Goal: Information Seeking & Learning: Learn about a topic

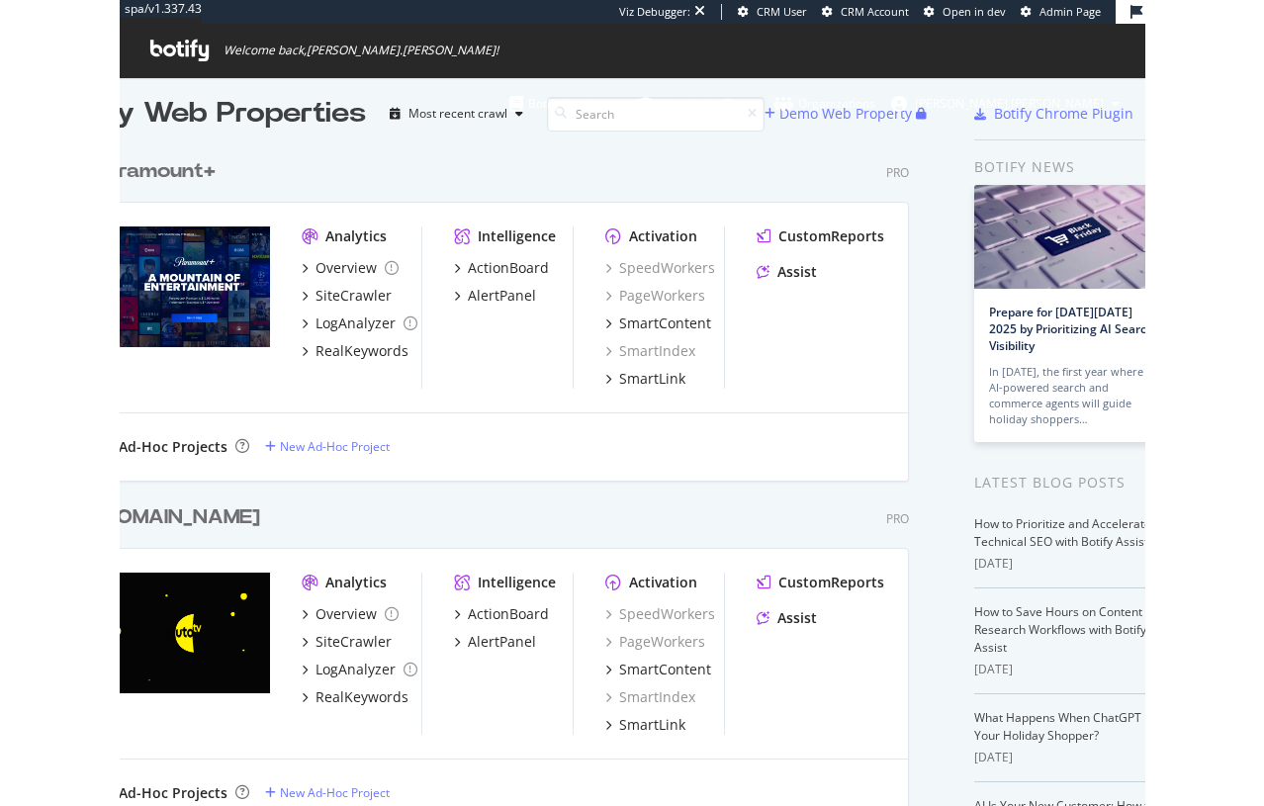
scroll to position [35, 0]
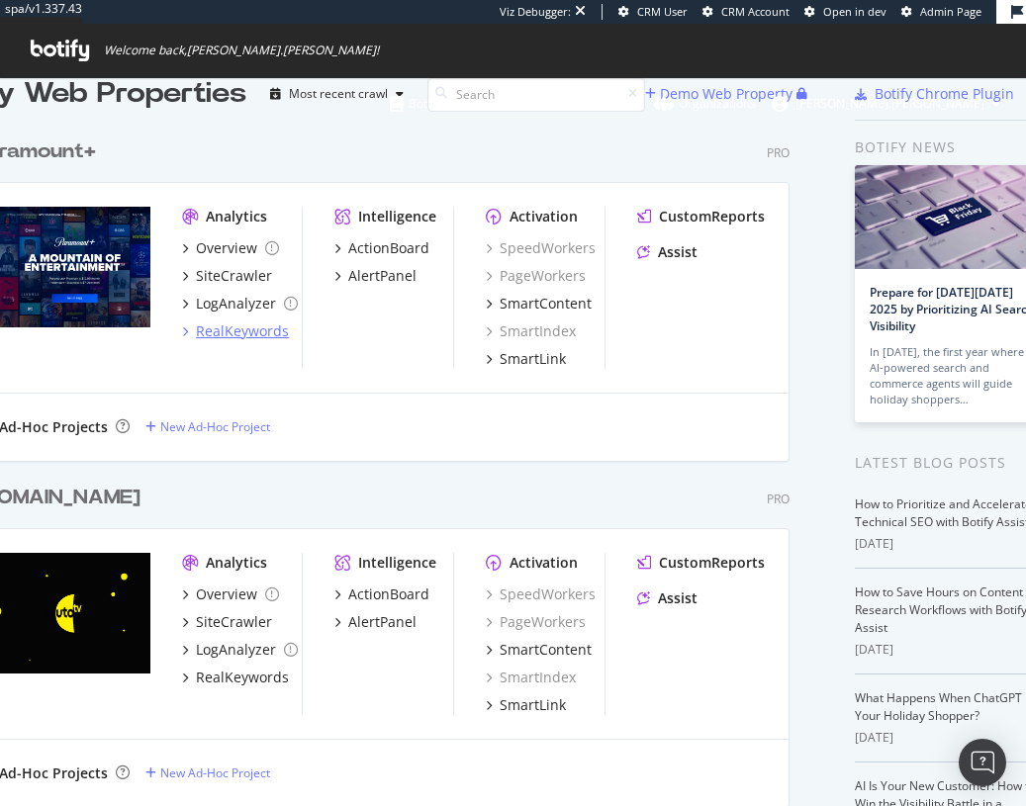
click at [234, 331] on div "RealKeywords" at bounding box center [242, 332] width 93 height 20
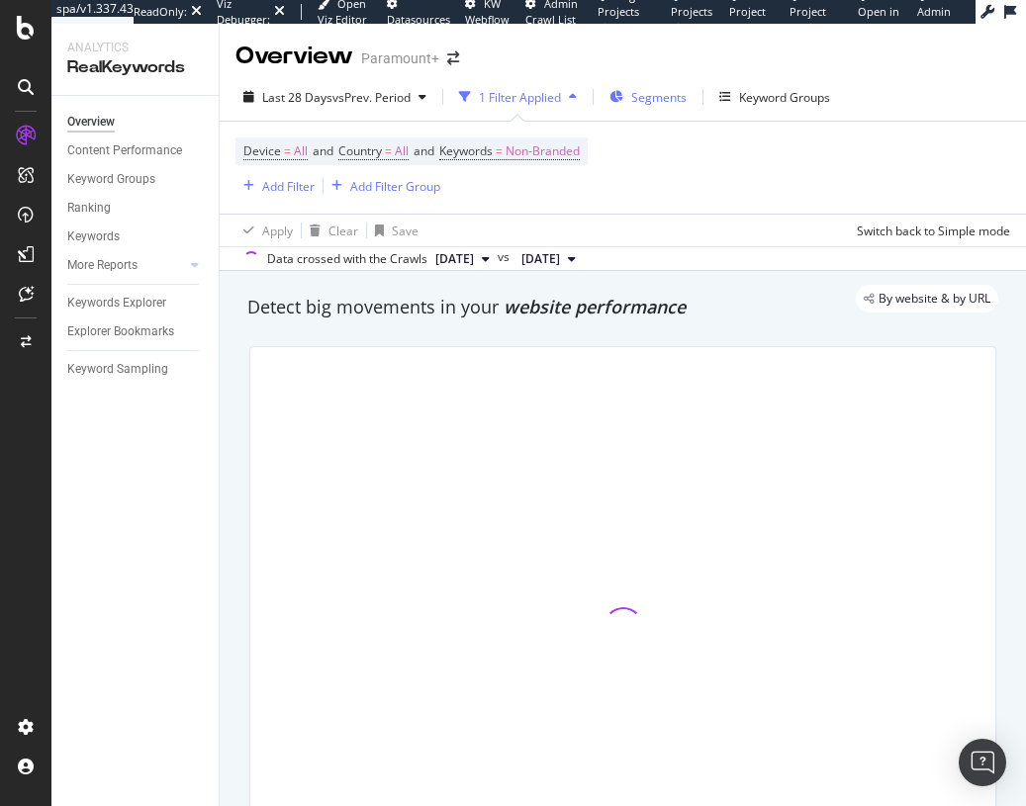
click at [639, 93] on span "Segments" at bounding box center [658, 97] width 55 height 17
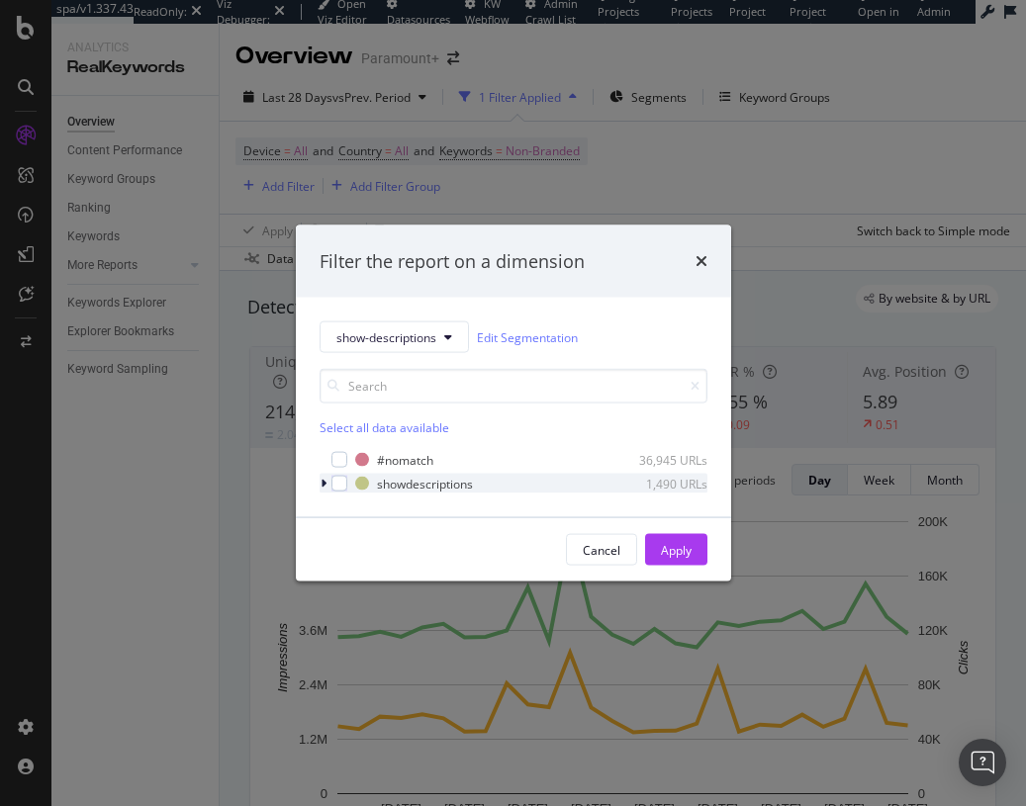
click at [323, 480] on icon "modal" at bounding box center [324, 484] width 6 height 12
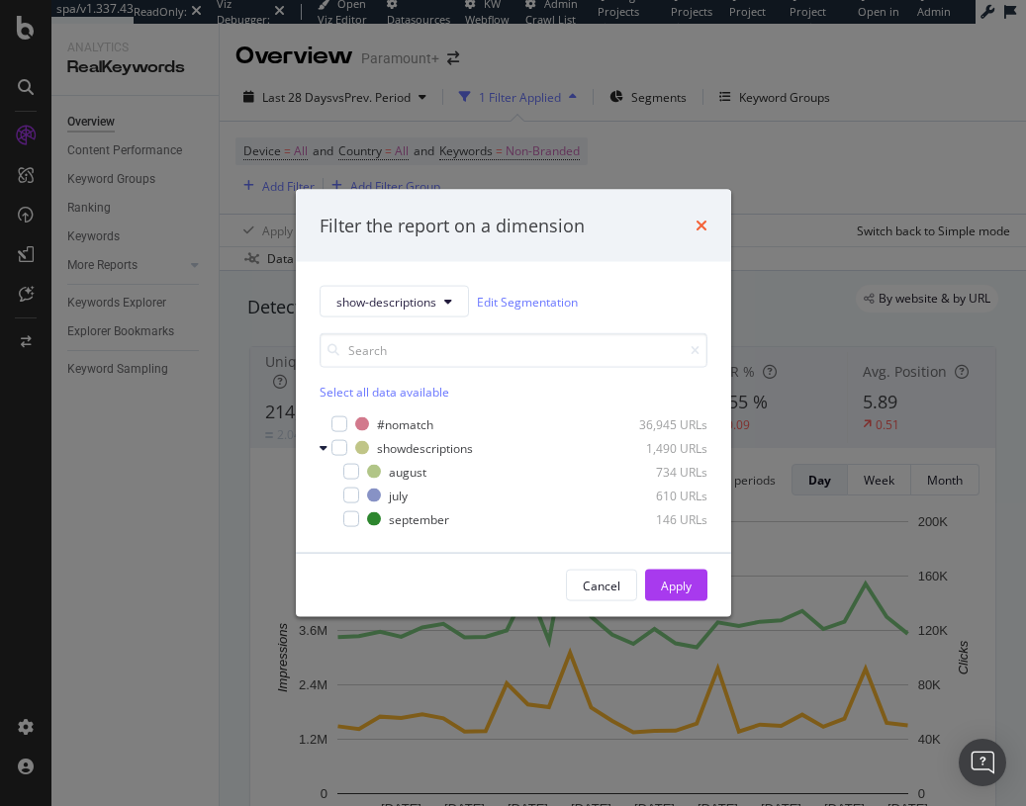
click at [703, 222] on icon "times" at bounding box center [701, 226] width 12 height 16
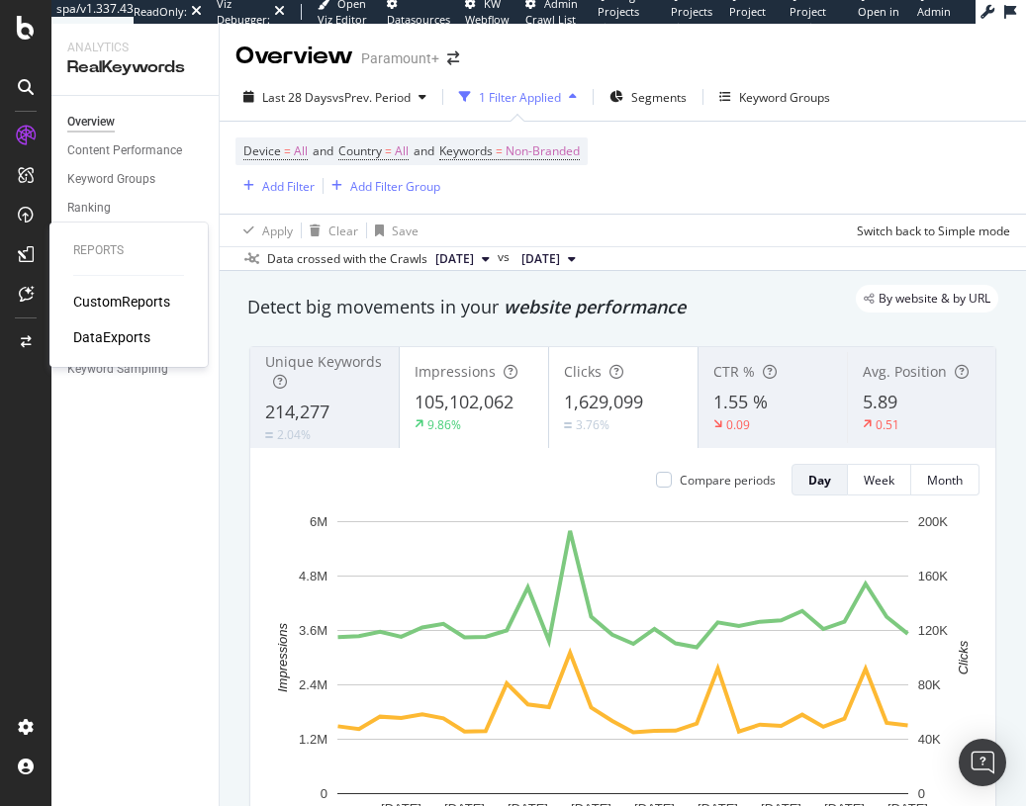
click at [90, 300] on div "CustomReports" at bounding box center [121, 302] width 97 height 20
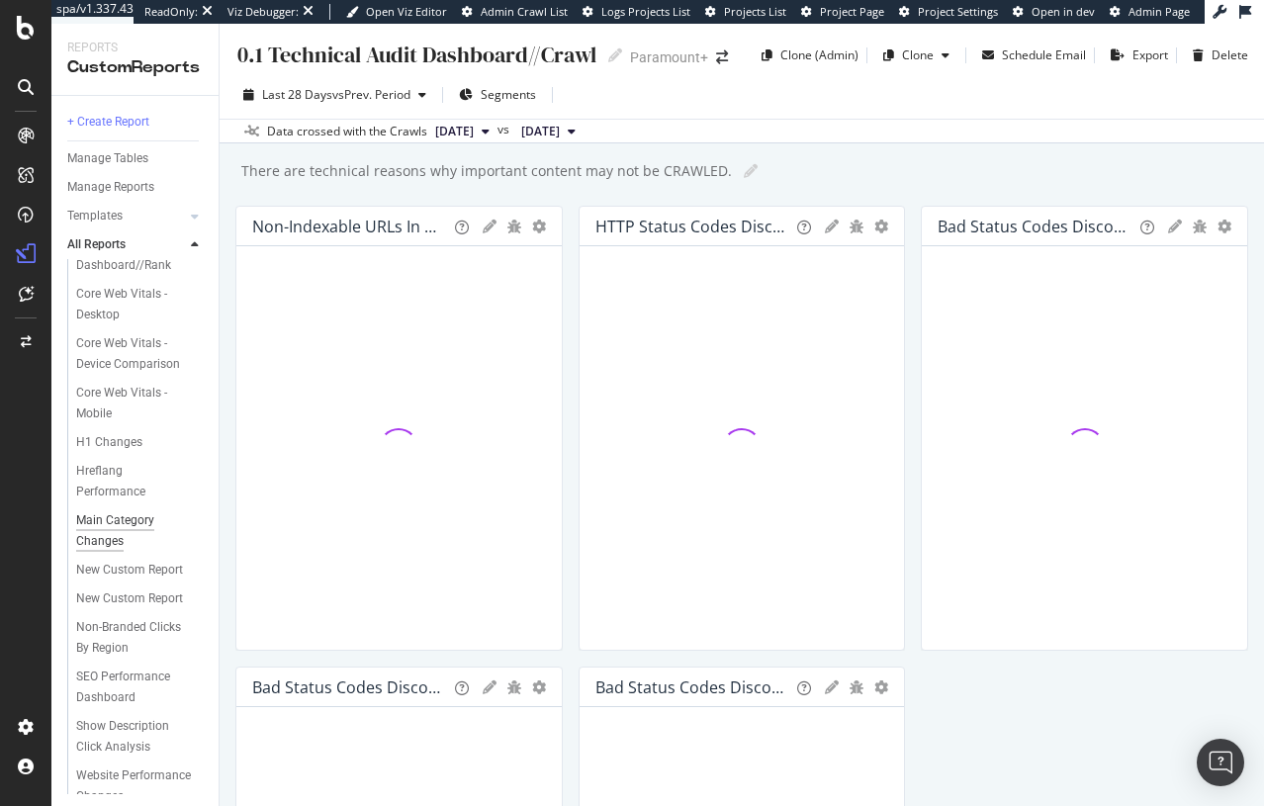
scroll to position [285, 0]
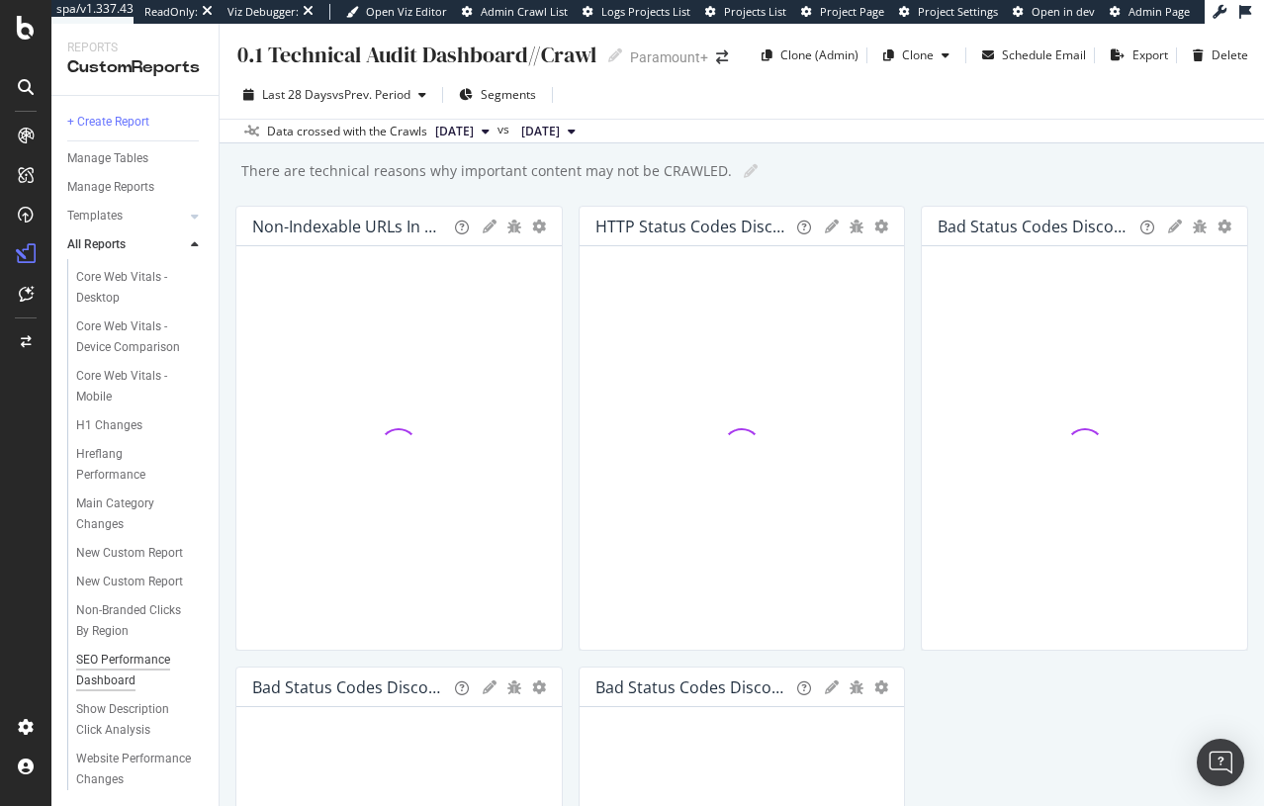
click at [136, 650] on div "SEO Performance Dashboard" at bounding box center [133, 671] width 114 height 42
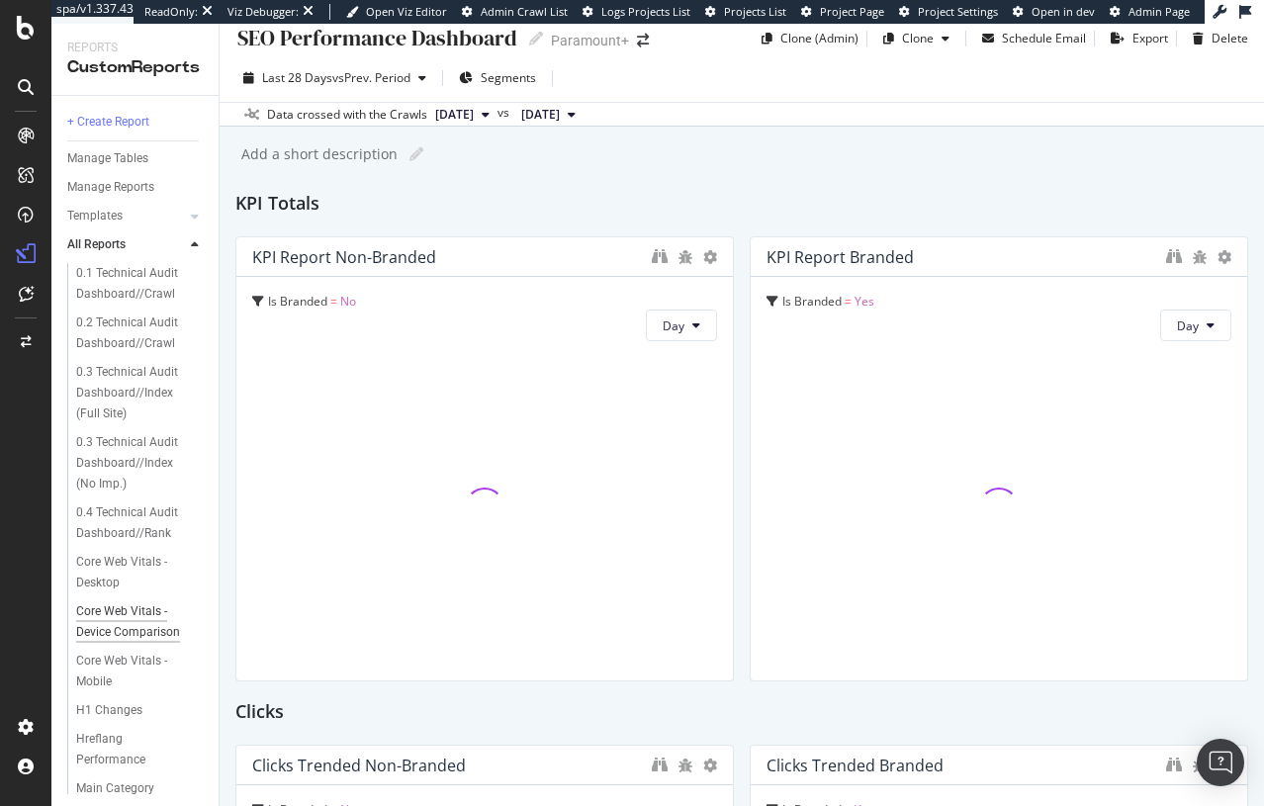
scroll to position [285, 0]
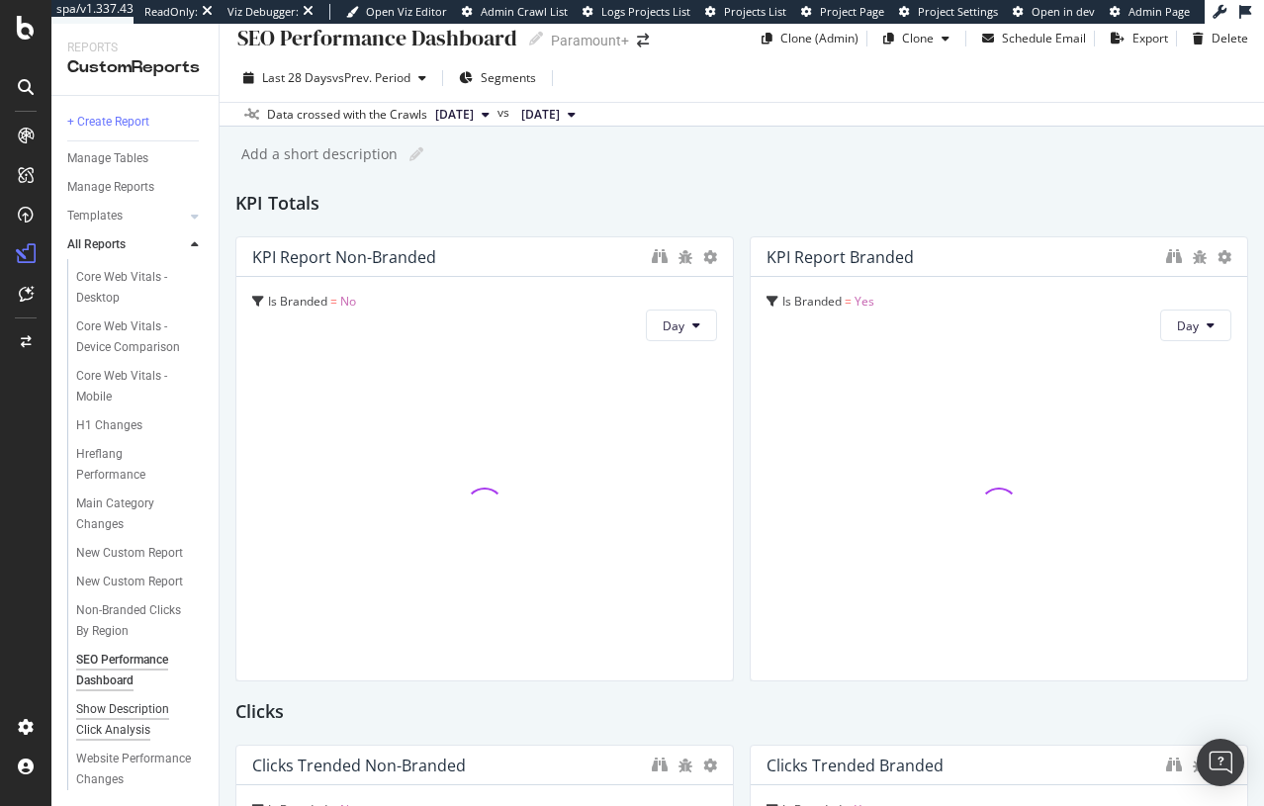
click at [132, 720] on div "Show Description Click Analysis" at bounding box center [133, 720] width 115 height 42
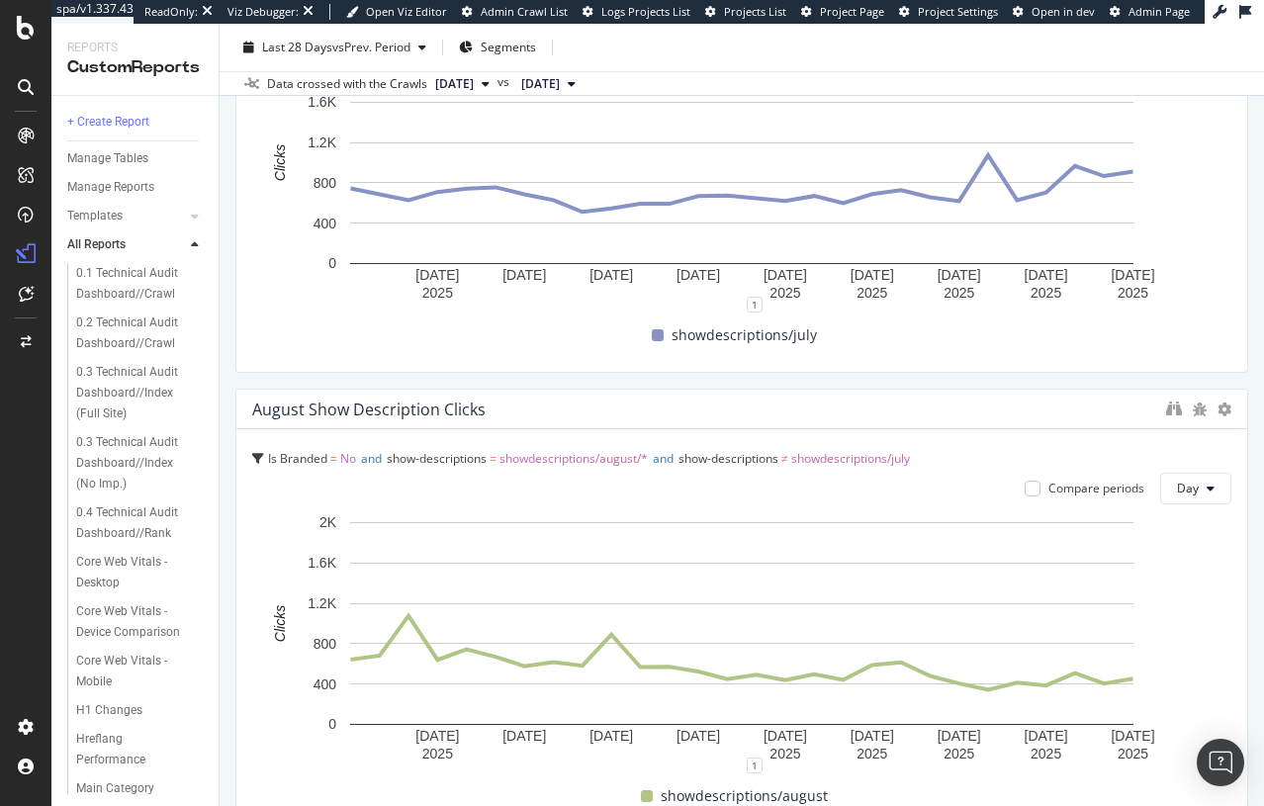
scroll to position [1234, 0]
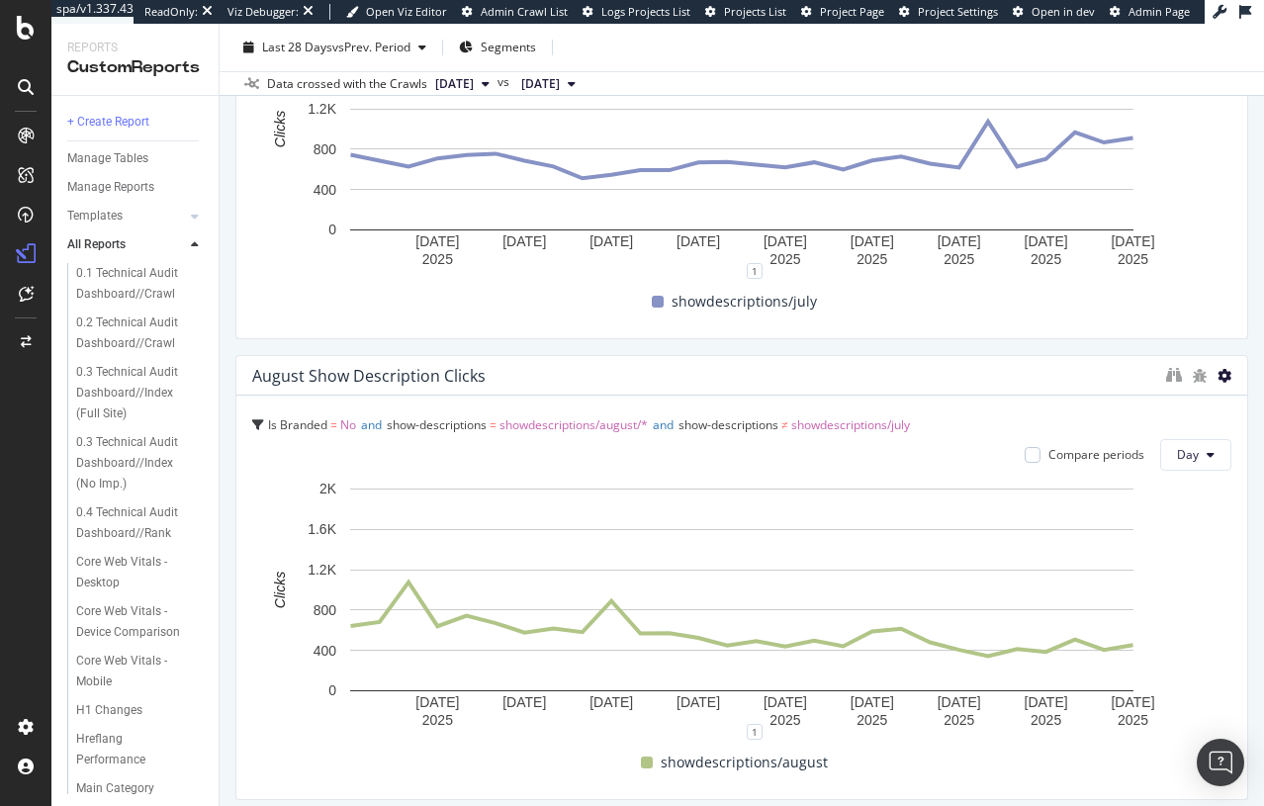
click at [1025, 374] on icon at bounding box center [1225, 376] width 14 height 14
click at [879, 376] on div "August Show Description Clicks" at bounding box center [704, 376] width 904 height 20
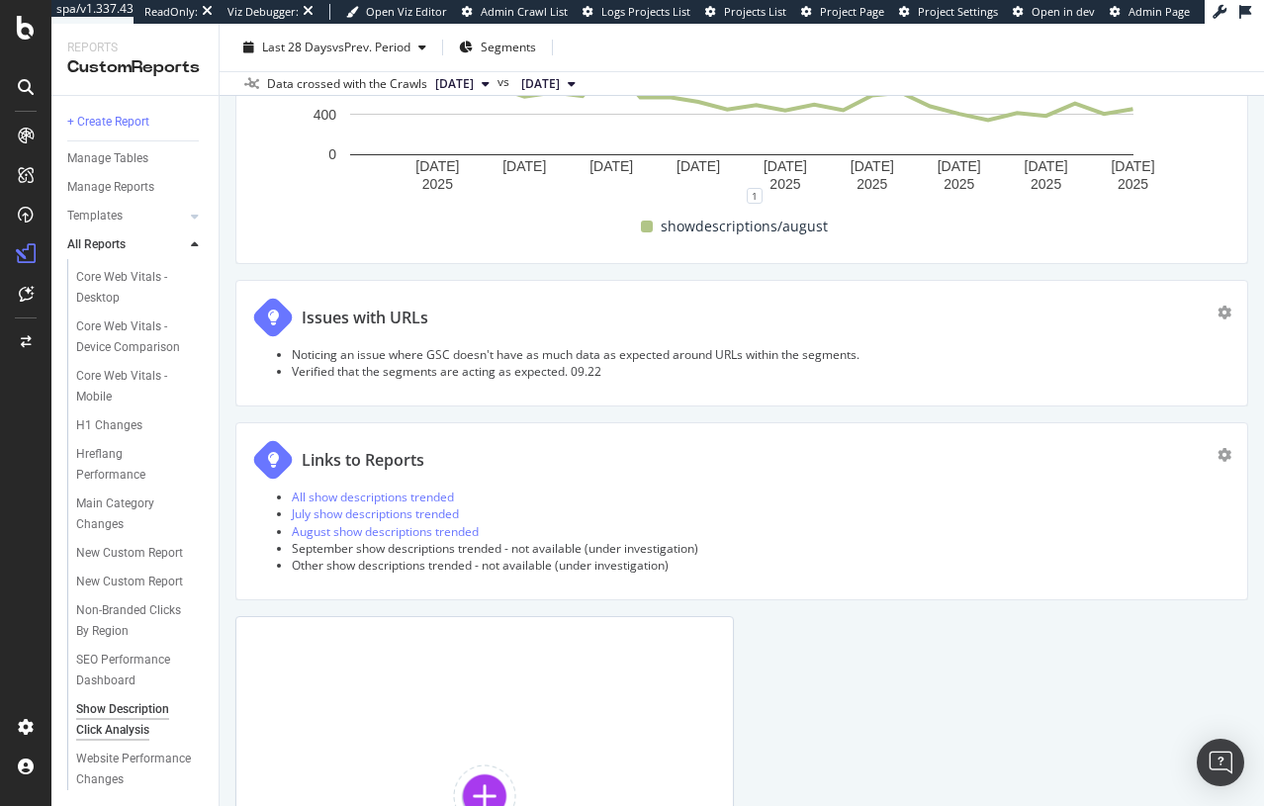
scroll to position [1772, 0]
click at [570, 555] on li "Other show descriptions trended - not available (under investigation)" at bounding box center [762, 563] width 940 height 17
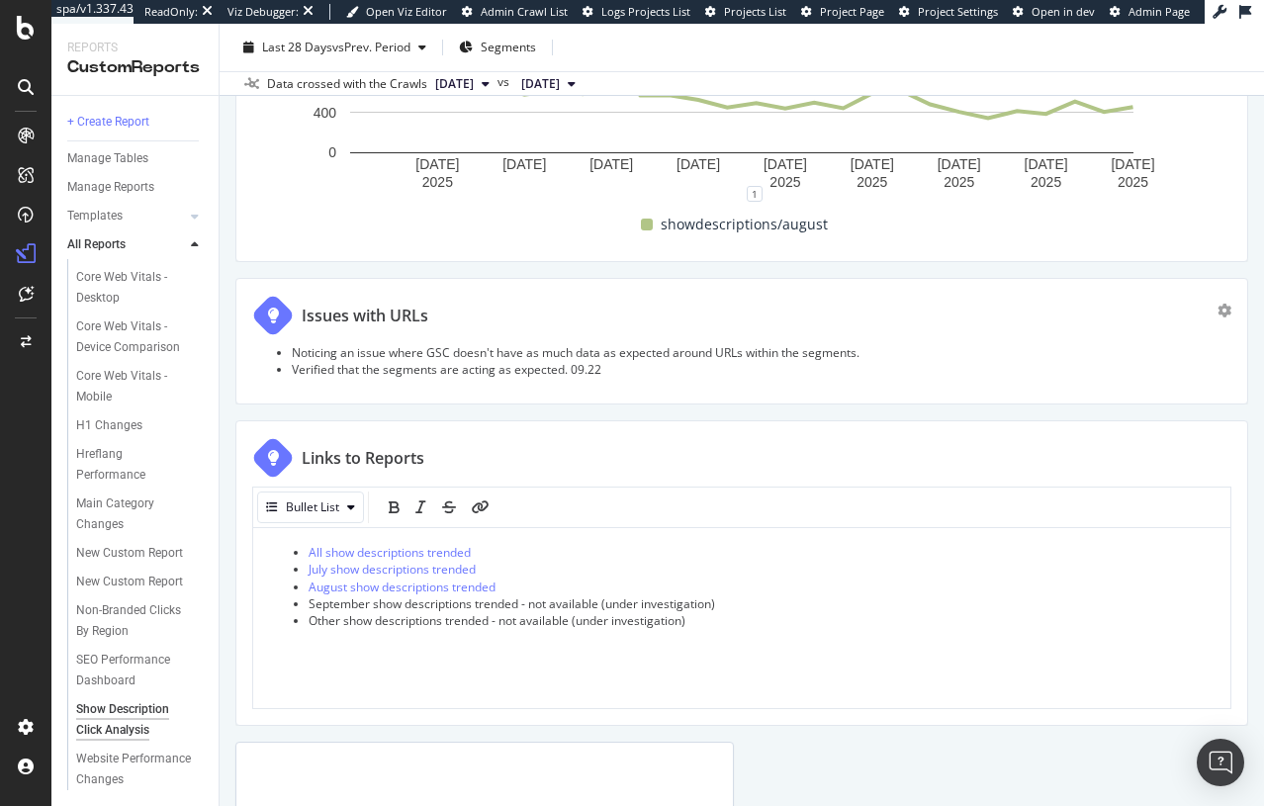
click at [724, 601] on li "September show descriptions trended - not available (under investigation)" at bounding box center [762, 604] width 906 height 17
drag, startPoint x: 726, startPoint y: 601, endPoint x: 547, endPoint y: 606, distance: 179.1
click at [545, 605] on li "September show descriptions trended - not available (under investigation)" at bounding box center [762, 605] width 906 height 17
click at [702, 598] on span "September show descriptions trended - not available (under investigation)" at bounding box center [512, 604] width 407 height 17
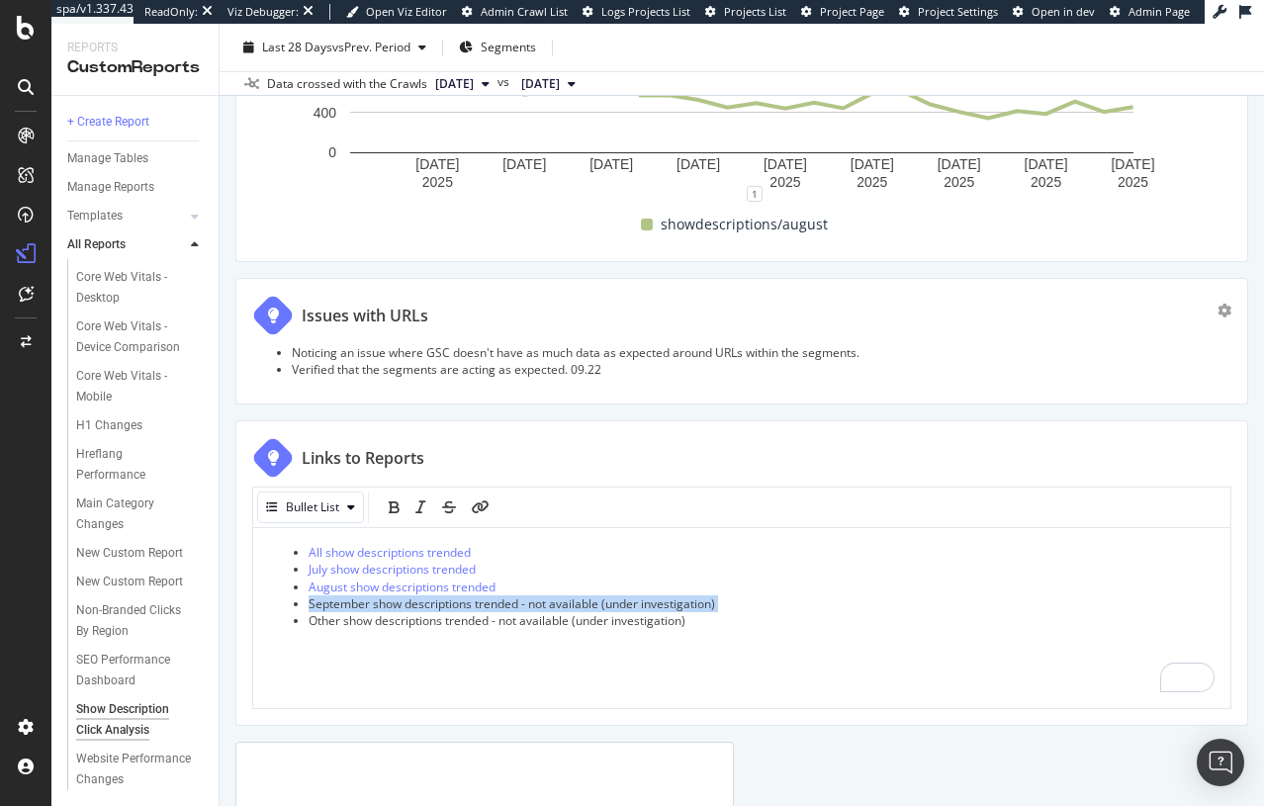
click at [702, 598] on span "September show descriptions trended - not available (under investigation)" at bounding box center [512, 604] width 407 height 17
click at [727, 600] on li "September show descriptions trended - not available (under investigation)" at bounding box center [762, 604] width 906 height 17
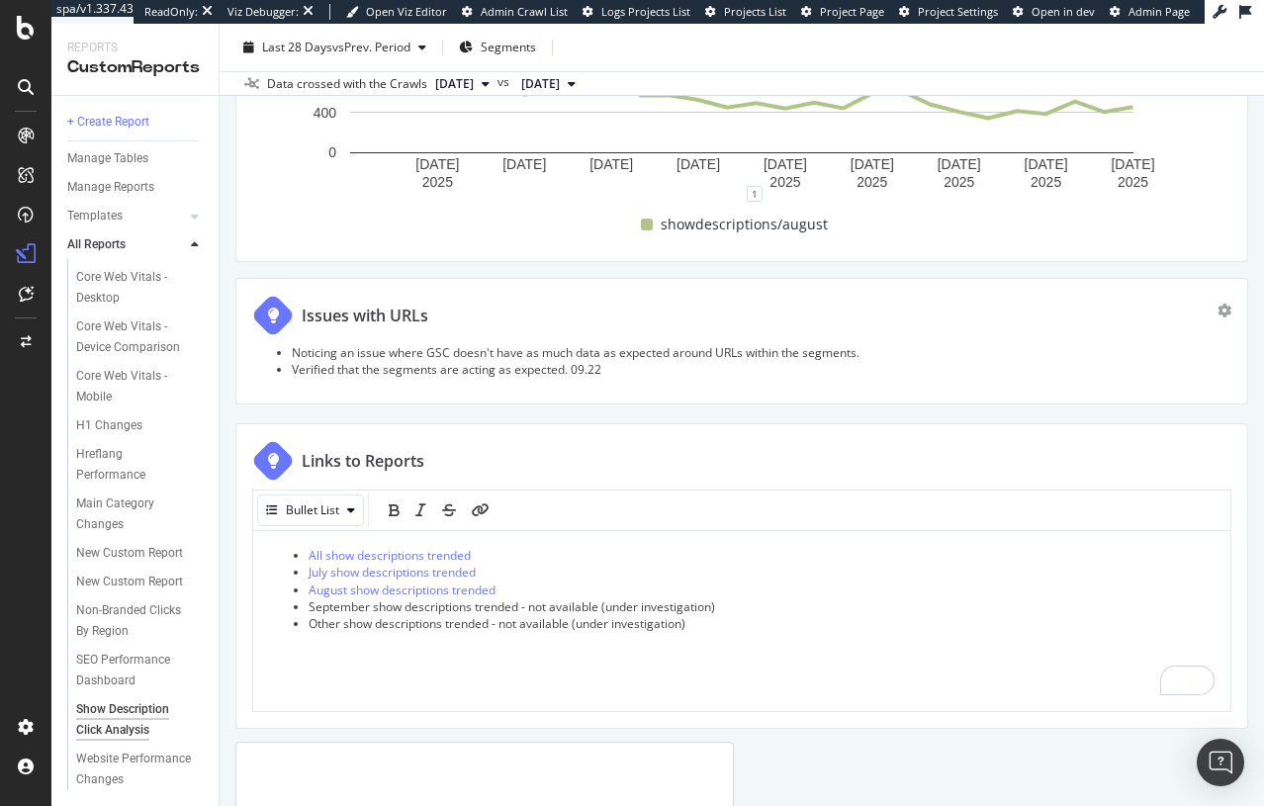
drag, startPoint x: 731, startPoint y: 600, endPoint x: 554, endPoint y: 604, distance: 177.1
click at [554, 604] on li "September show descriptions trended - not available (under investigation)" at bounding box center [762, 607] width 906 height 17
click at [692, 617] on li "Other show descriptions trended - not available (under investigation)" at bounding box center [762, 620] width 906 height 17
click at [686, 614] on span "Other show descriptions trended - not available (under investigation)" at bounding box center [497, 620] width 377 height 17
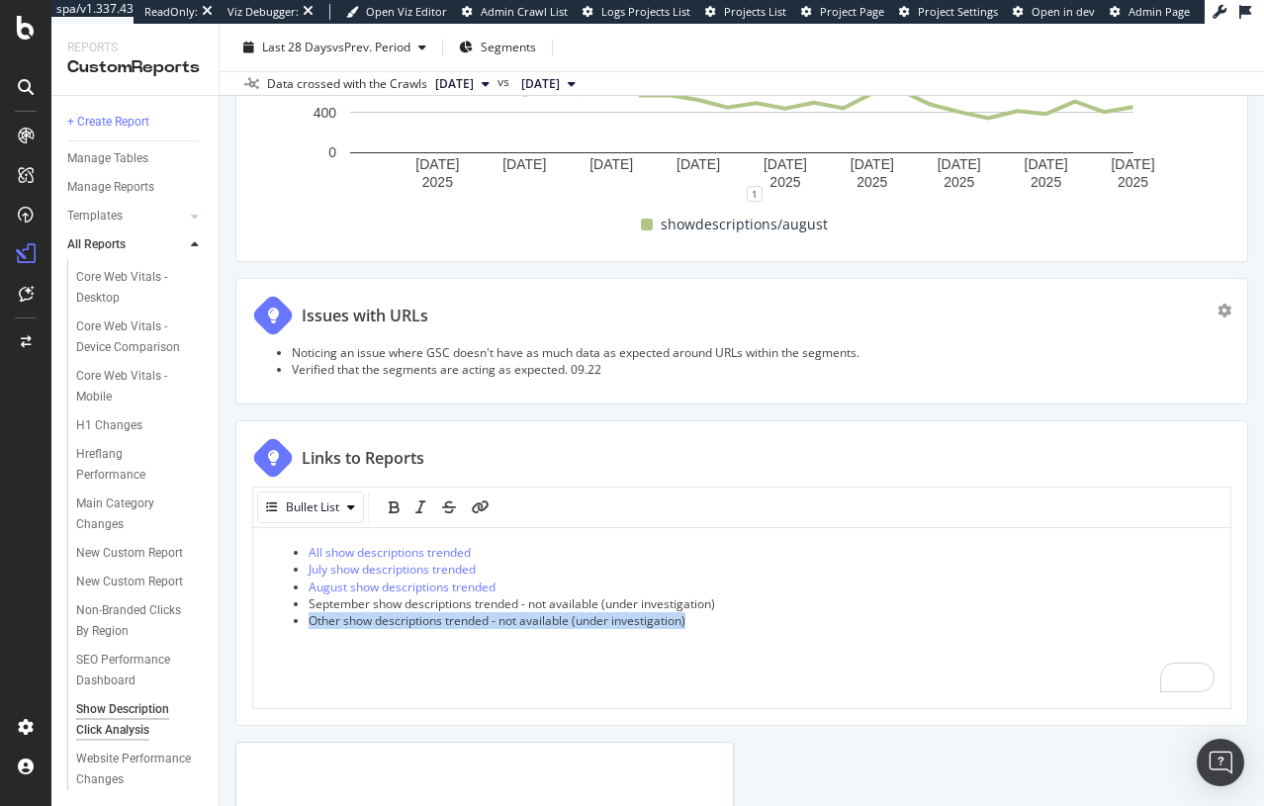
click at [686, 614] on span "Other show descriptions trended - not available (under investigation)" at bounding box center [497, 620] width 377 height 17
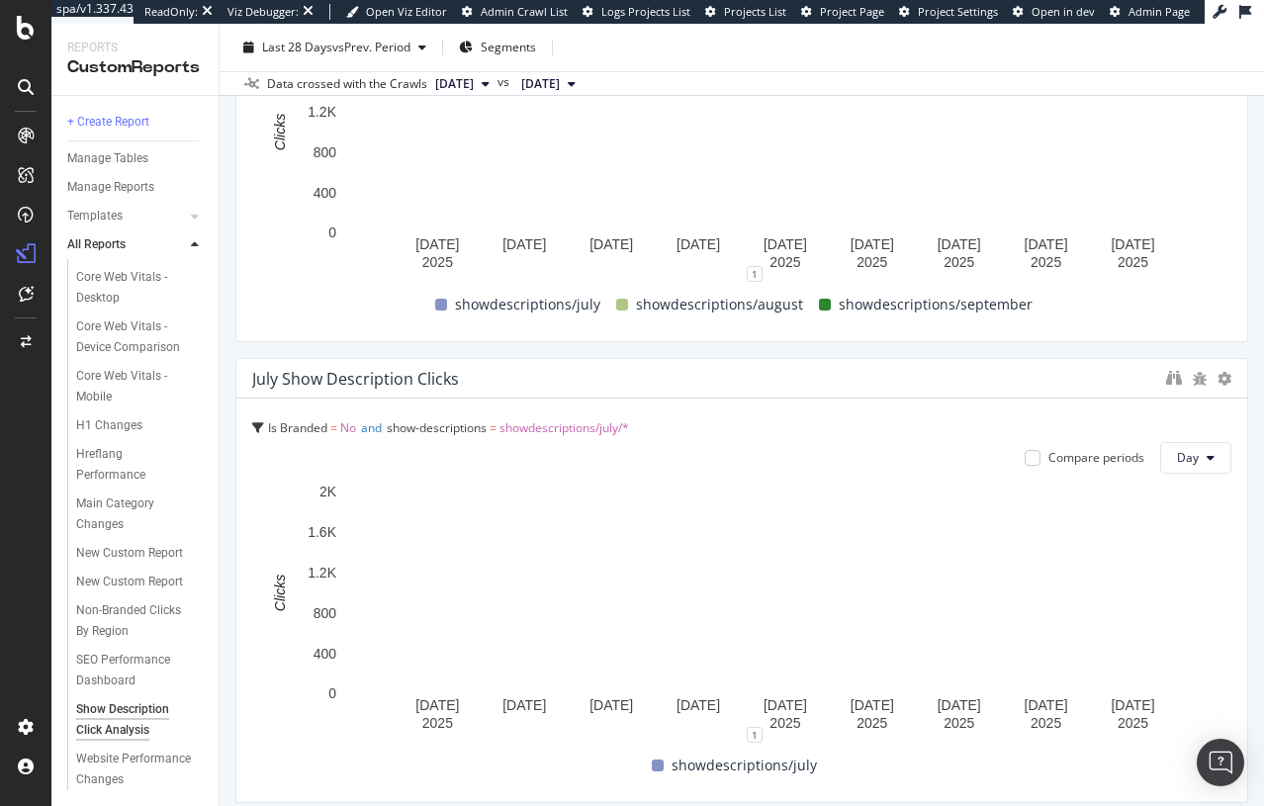
scroll to position [808, 0]
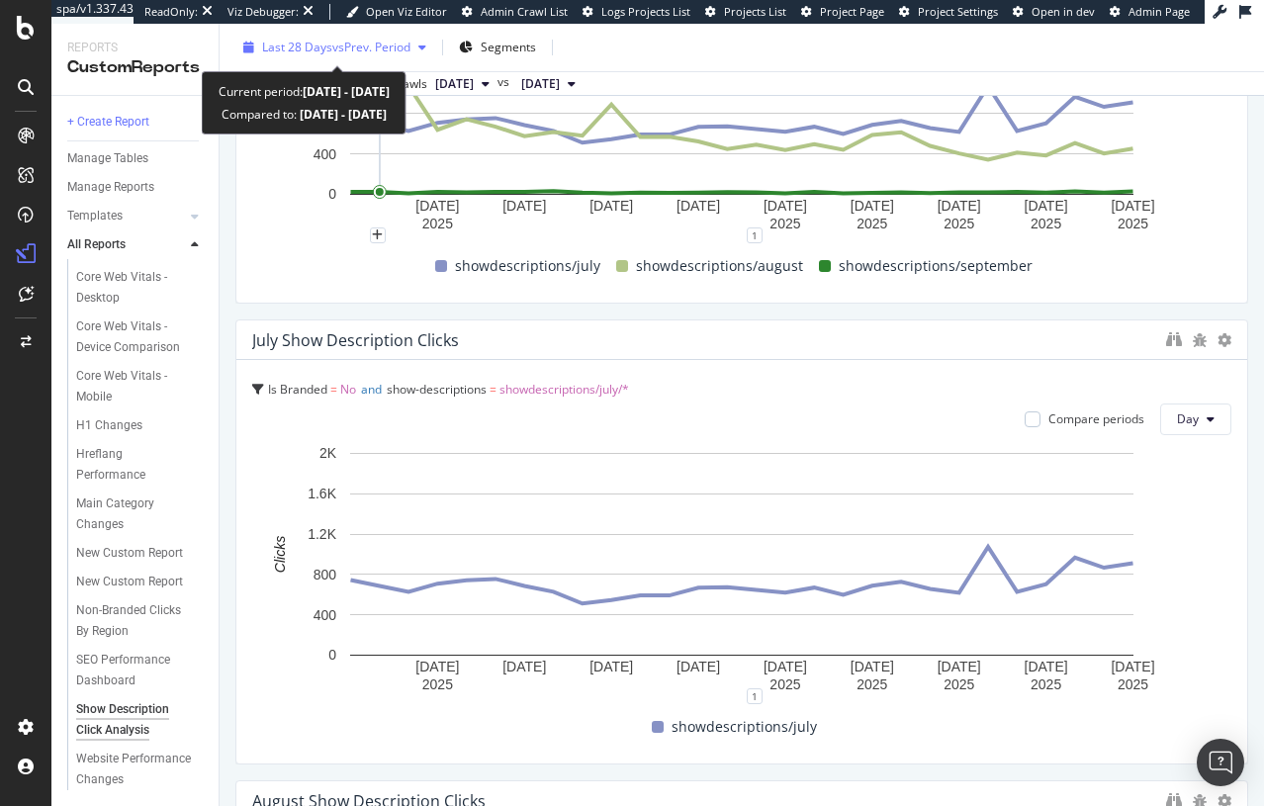
click at [365, 60] on div "Last 28 Days vs Prev. Period" at bounding box center [334, 48] width 199 height 30
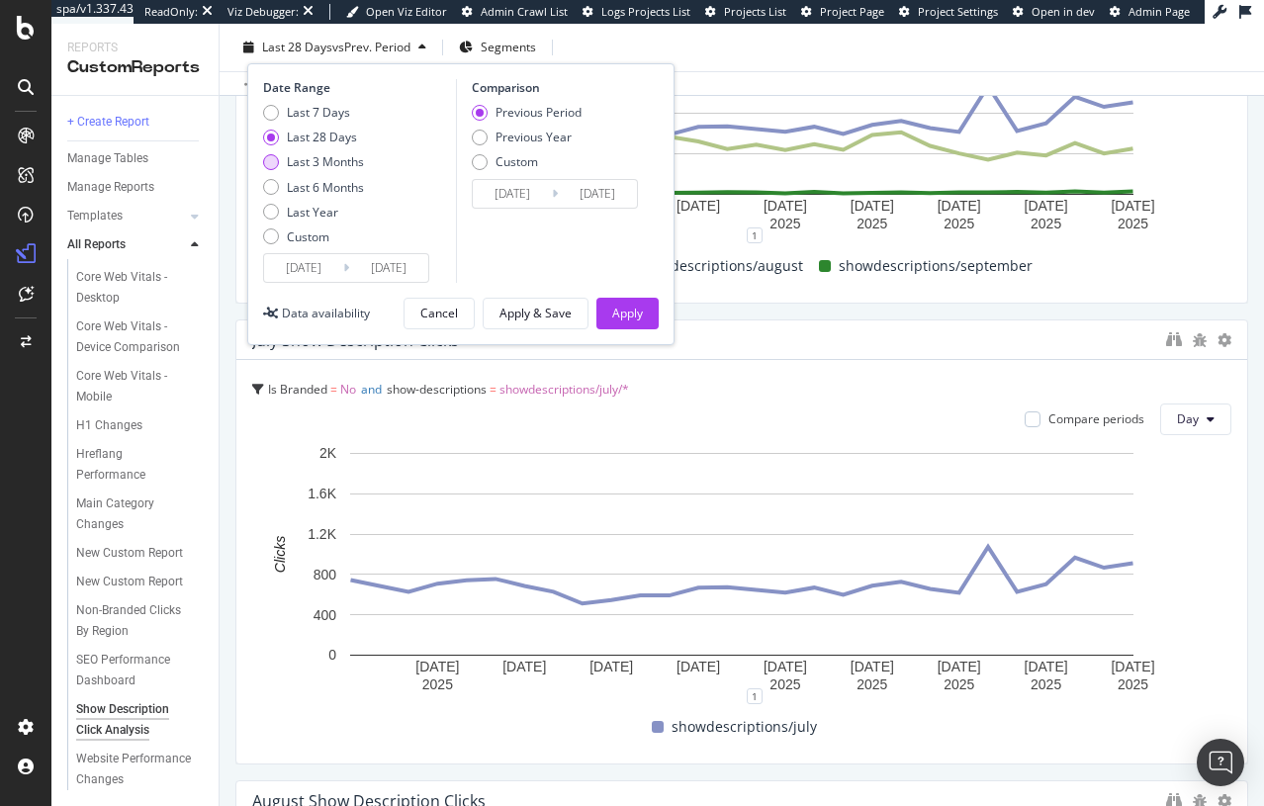
click at [315, 164] on div "Last 3 Months" at bounding box center [325, 161] width 77 height 17
type input "[DATE]"
click at [320, 187] on div "Last 6 Months" at bounding box center [325, 187] width 77 height 17
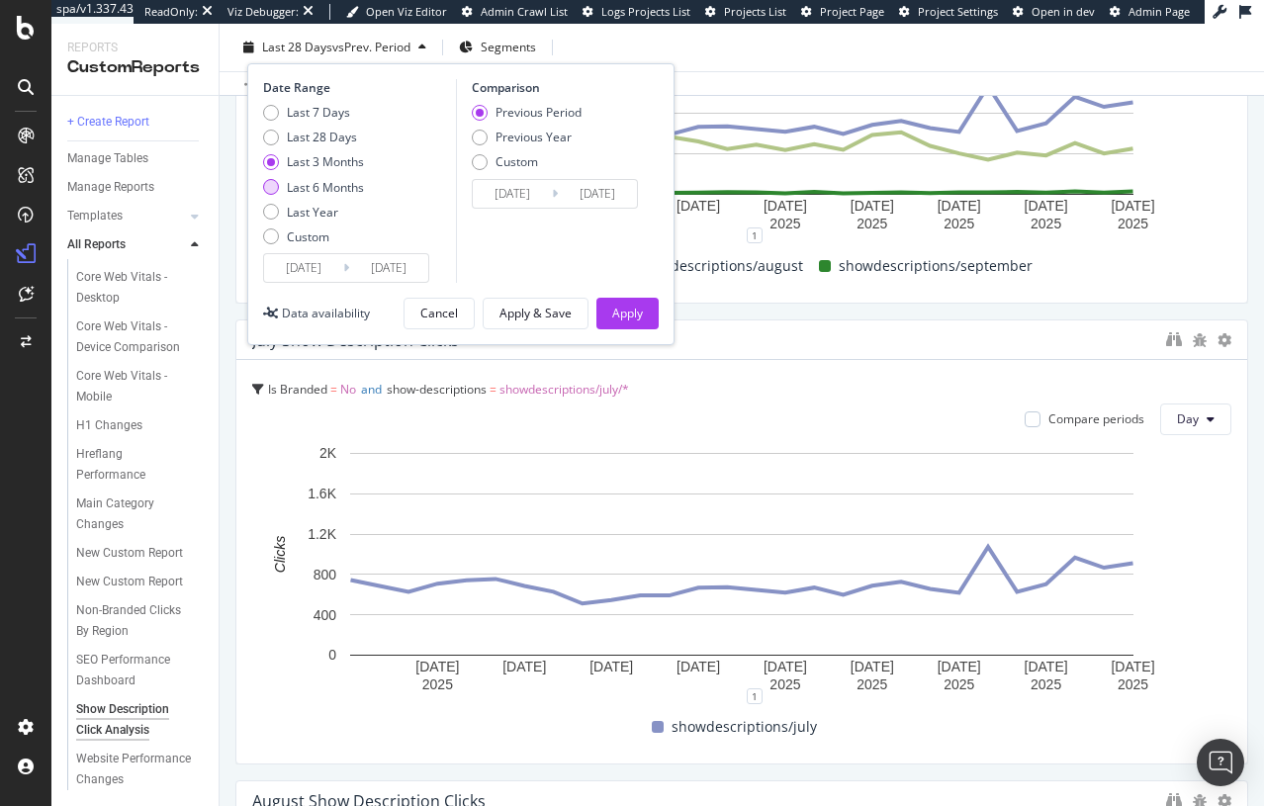
type input "[DATE]"
click at [609, 317] on button "Apply" at bounding box center [628, 314] width 62 height 32
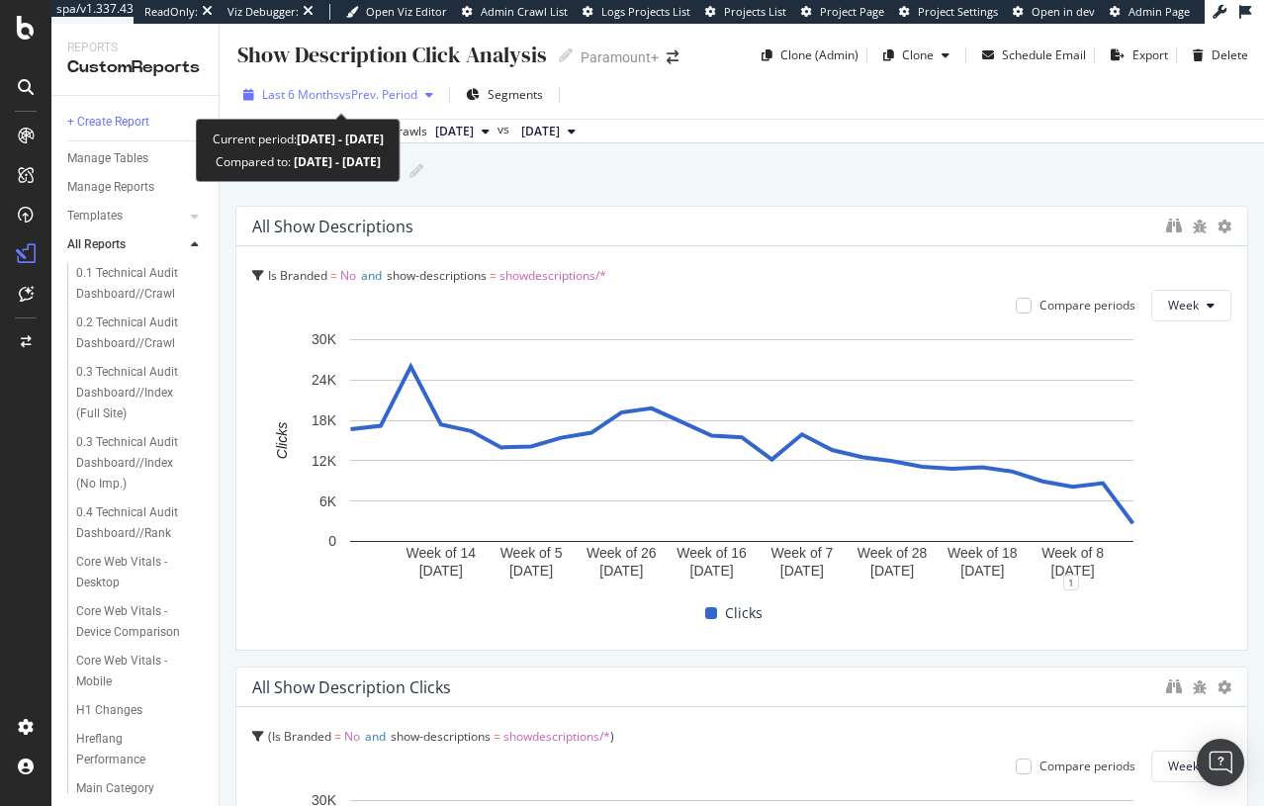
click at [411, 97] on span "vs Prev. Period" at bounding box center [378, 94] width 78 height 17
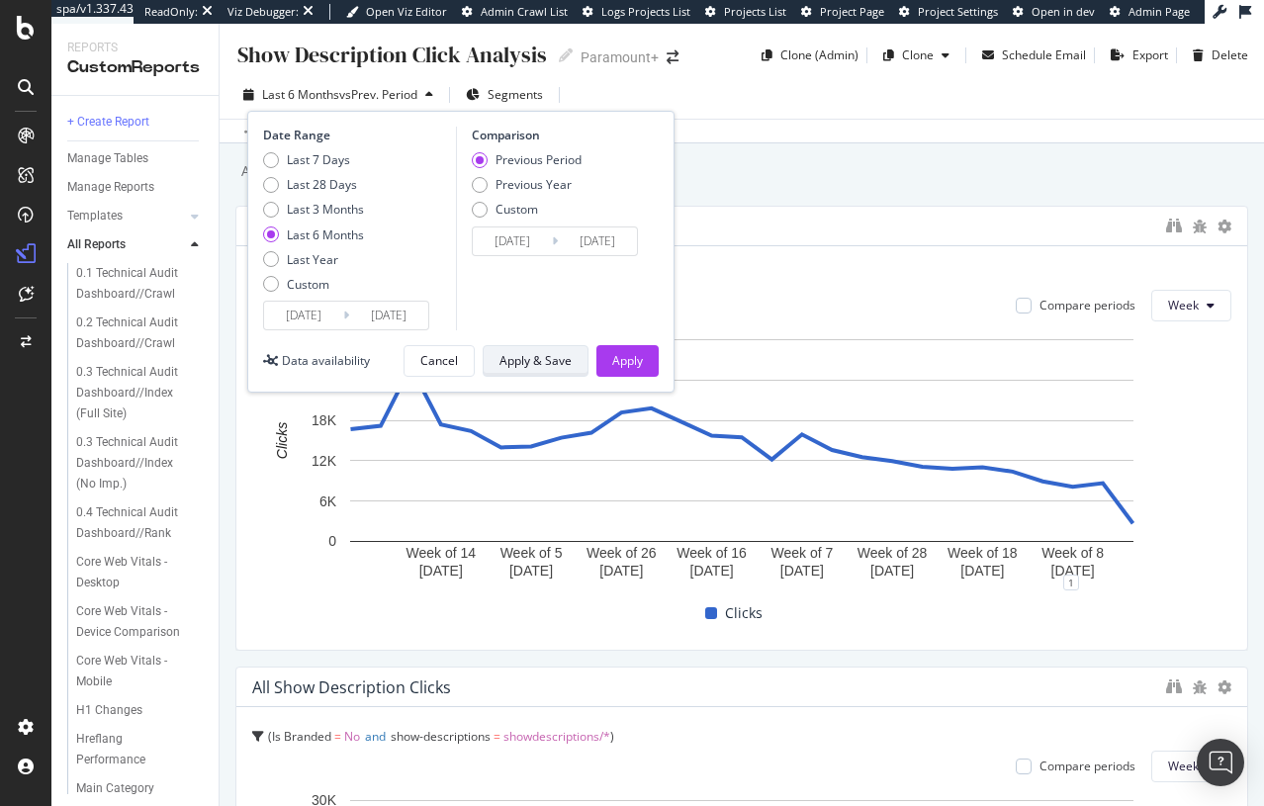
click at [511, 358] on div "Apply & Save" at bounding box center [536, 360] width 72 height 17
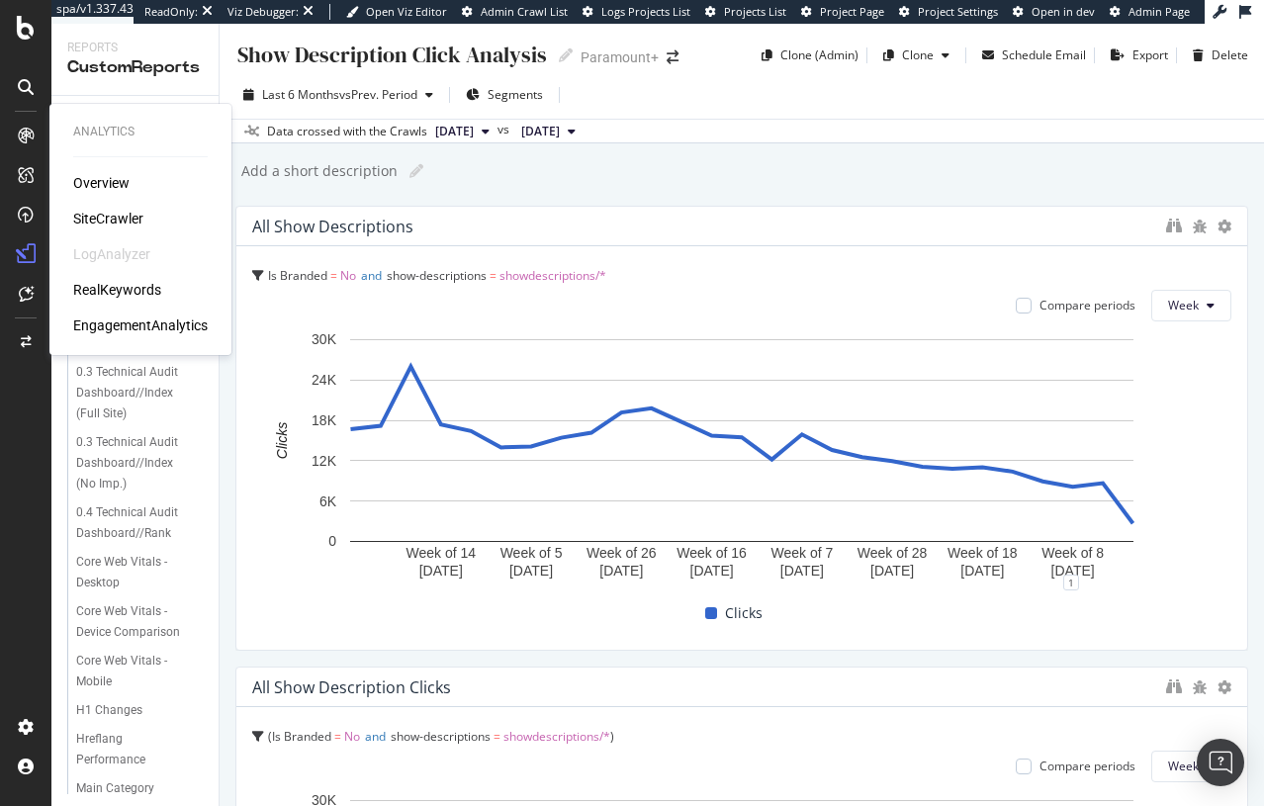
click at [127, 214] on div "SiteCrawler" at bounding box center [108, 219] width 70 height 20
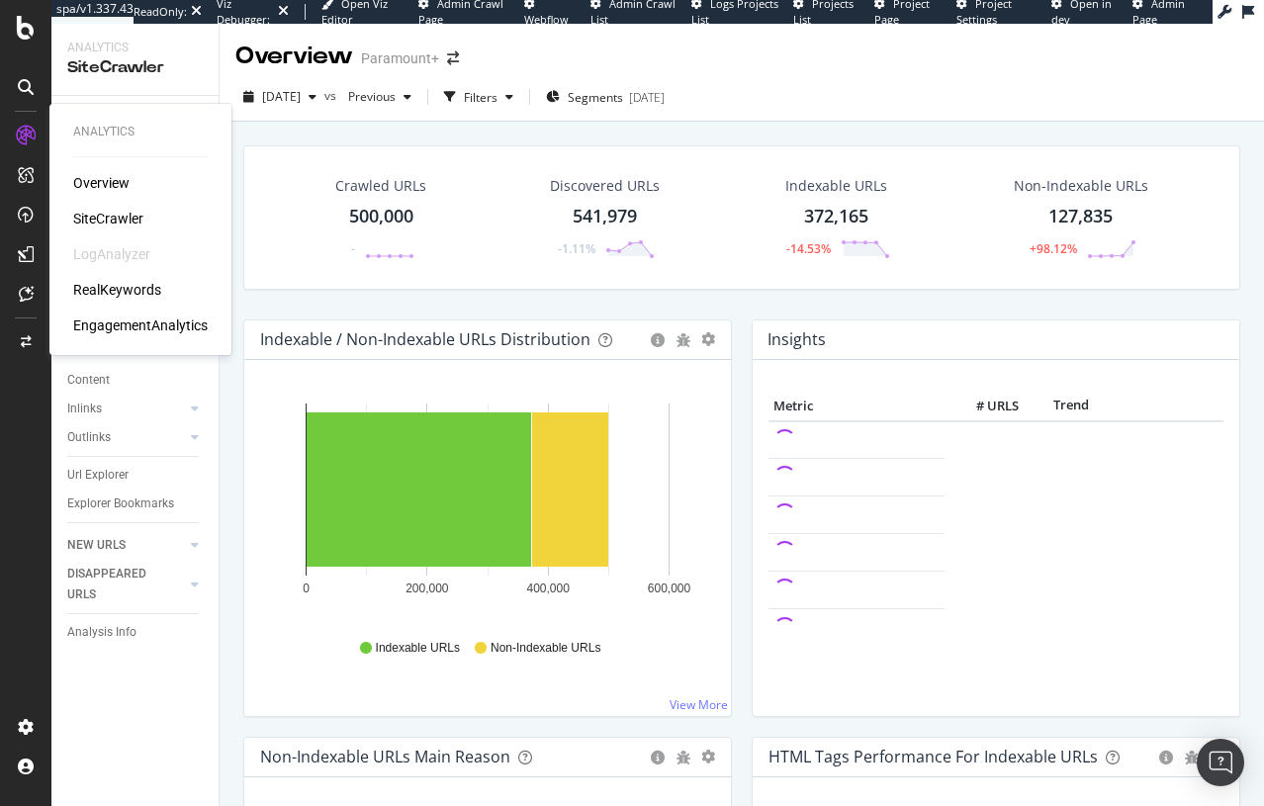
click at [89, 292] on div "RealKeywords" at bounding box center [117, 290] width 88 height 20
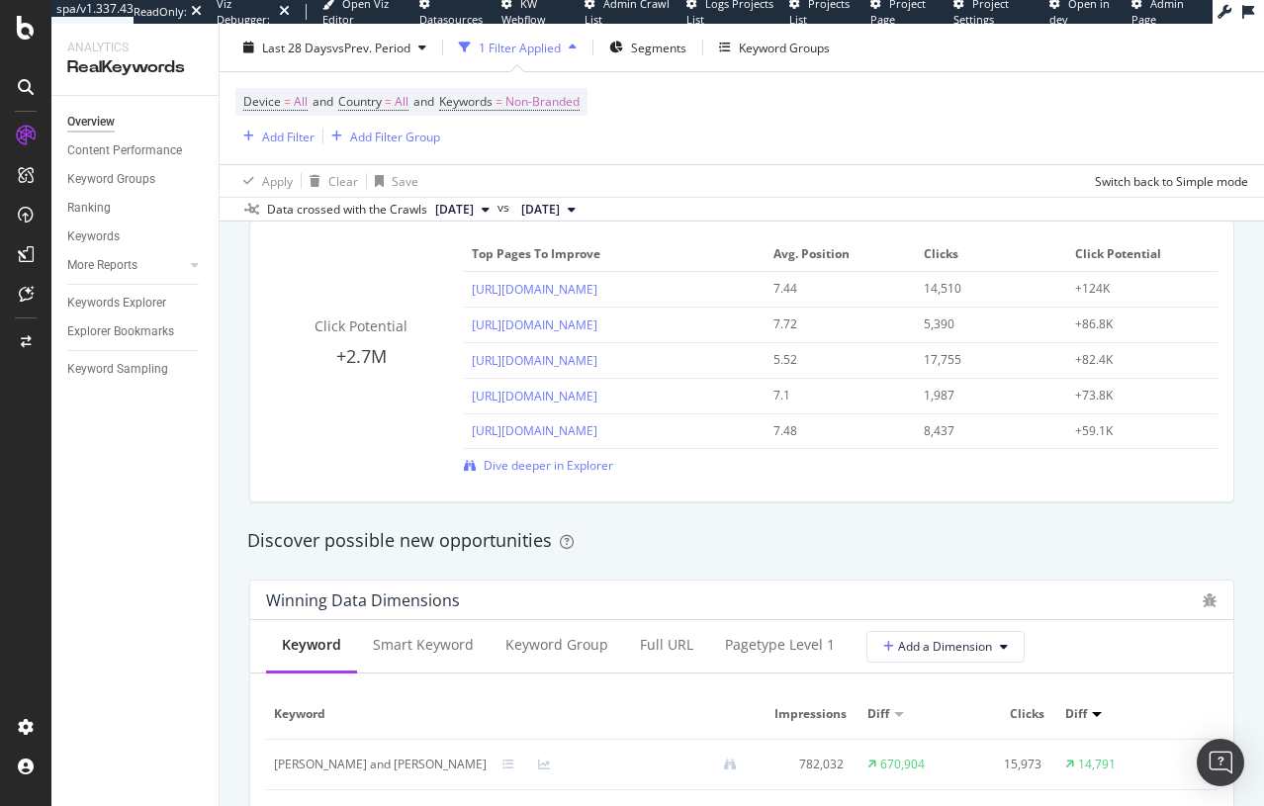
scroll to position [1411, 0]
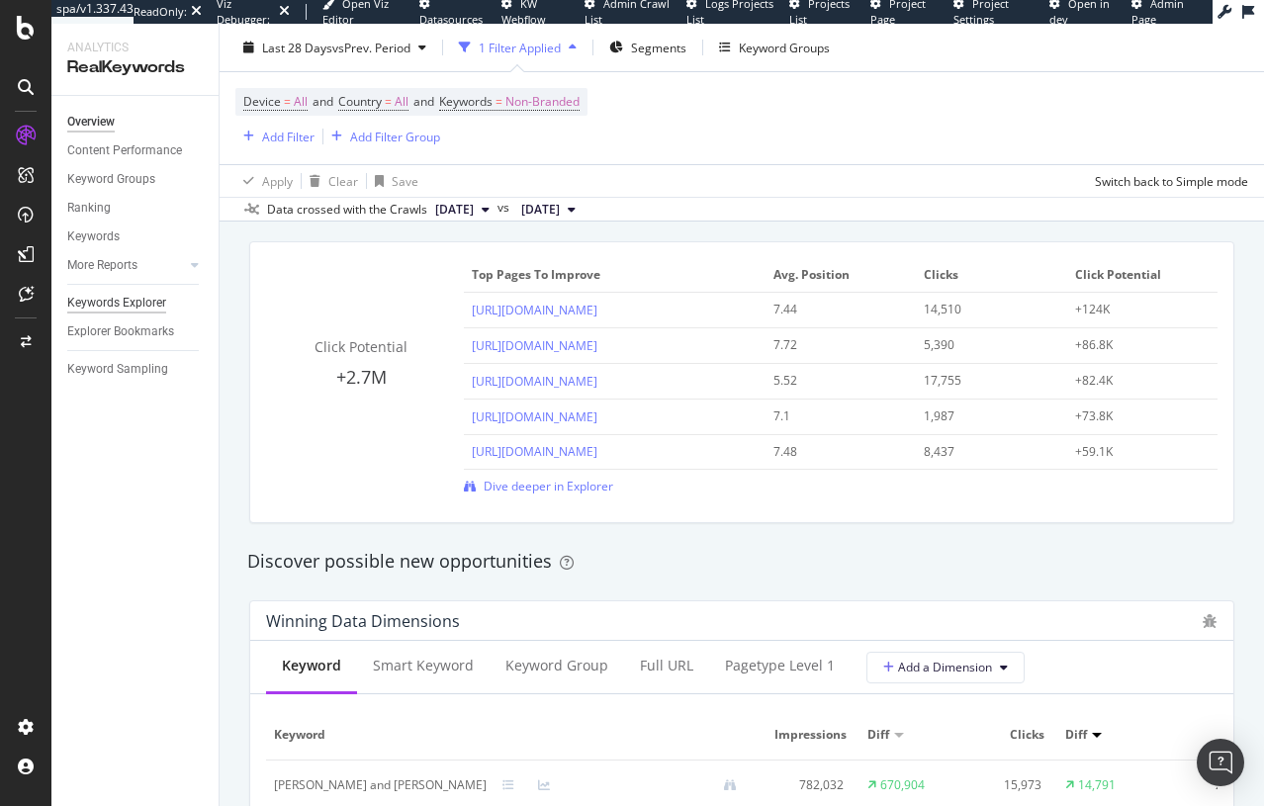
click at [114, 307] on div "Keywords Explorer" at bounding box center [116, 303] width 99 height 21
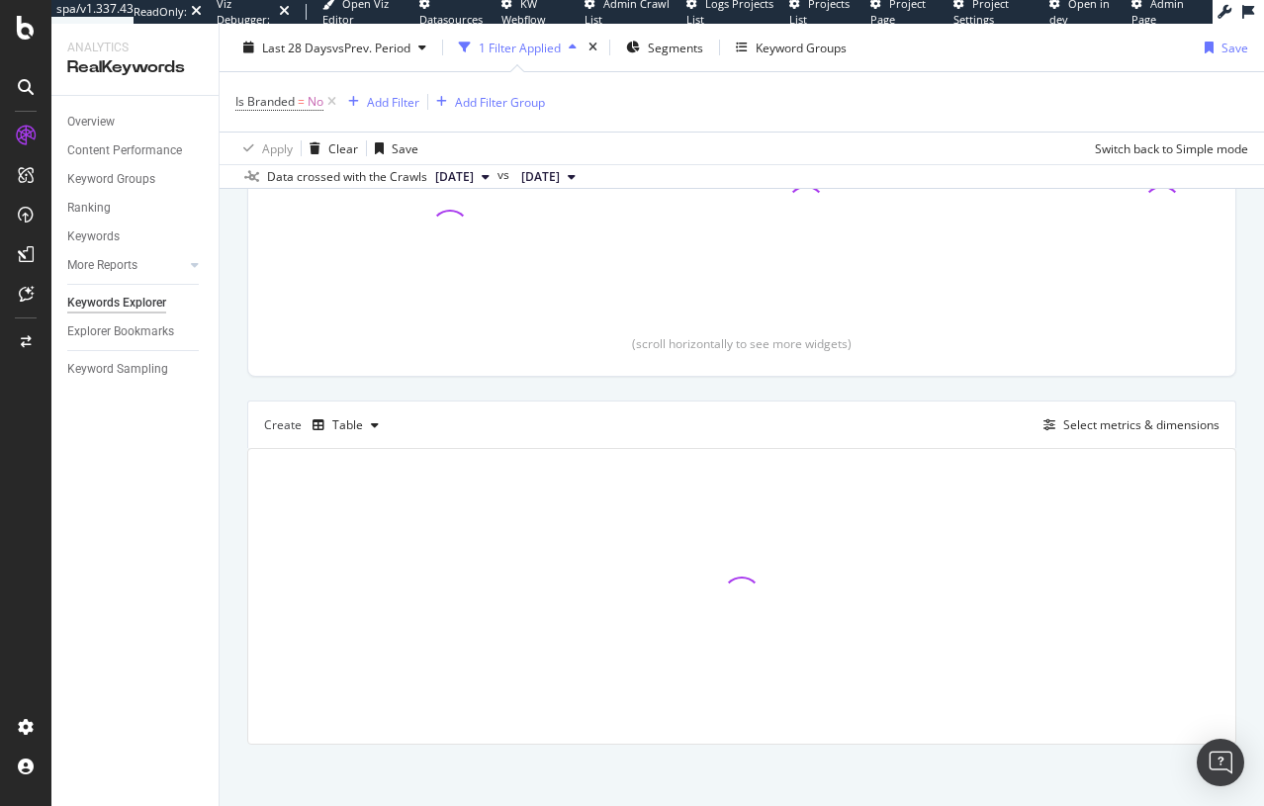
scroll to position [340, 0]
click at [114, 329] on div "Explorer Bookmarks" at bounding box center [120, 332] width 107 height 21
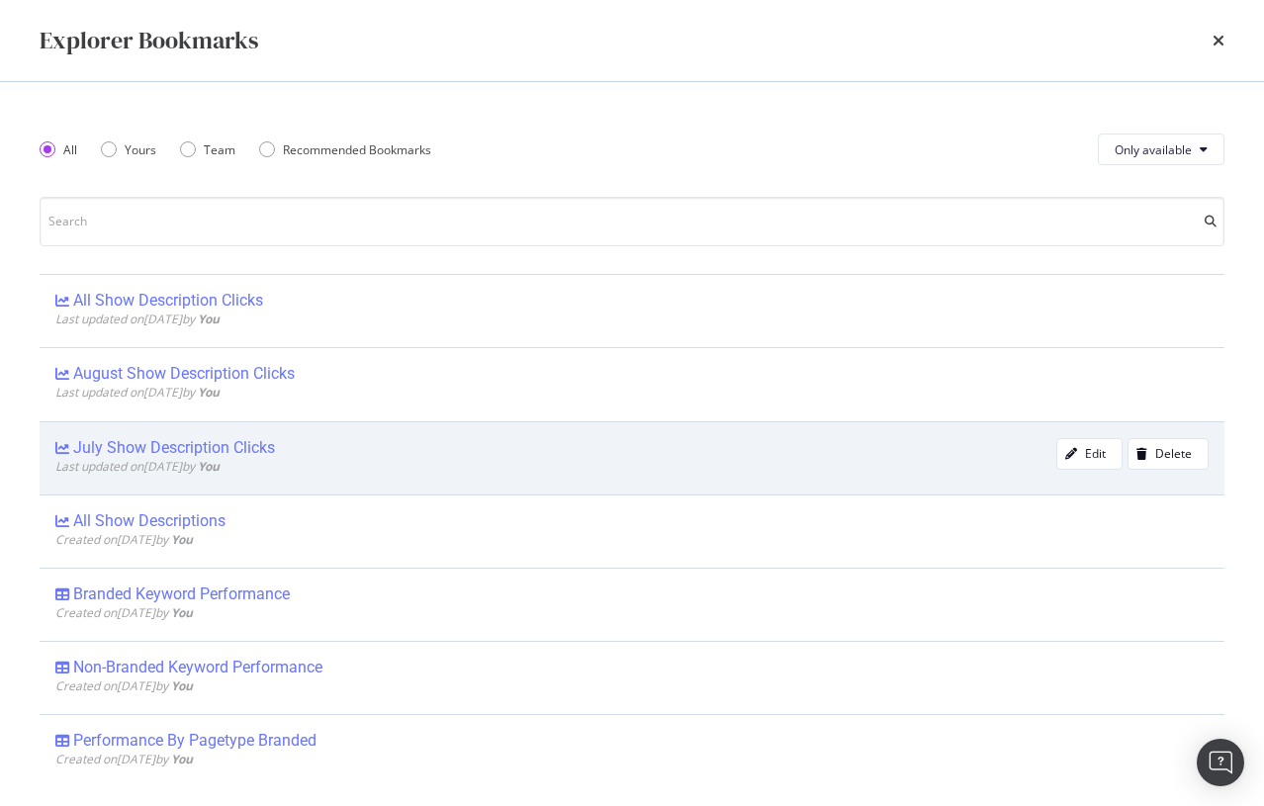
scroll to position [13, 0]
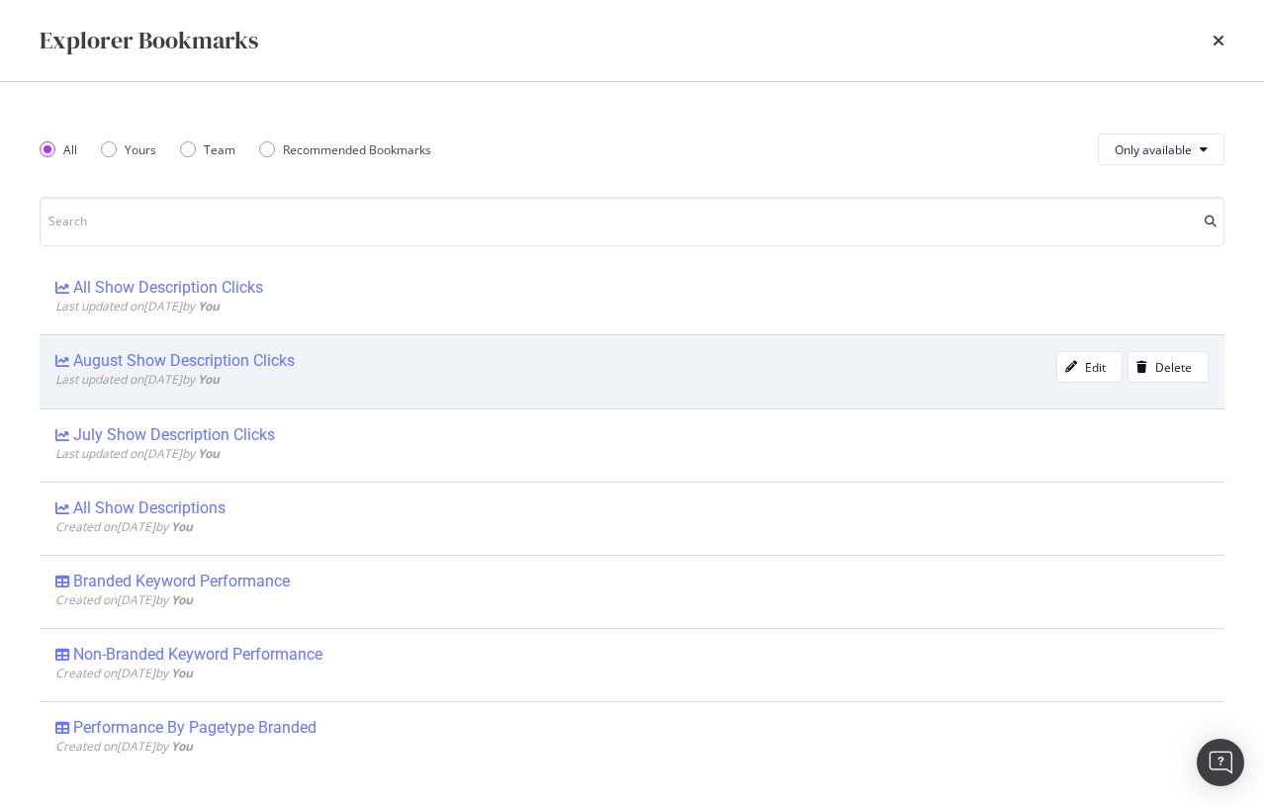
click at [381, 357] on div "August Show Description Clicks" at bounding box center [555, 361] width 1001 height 20
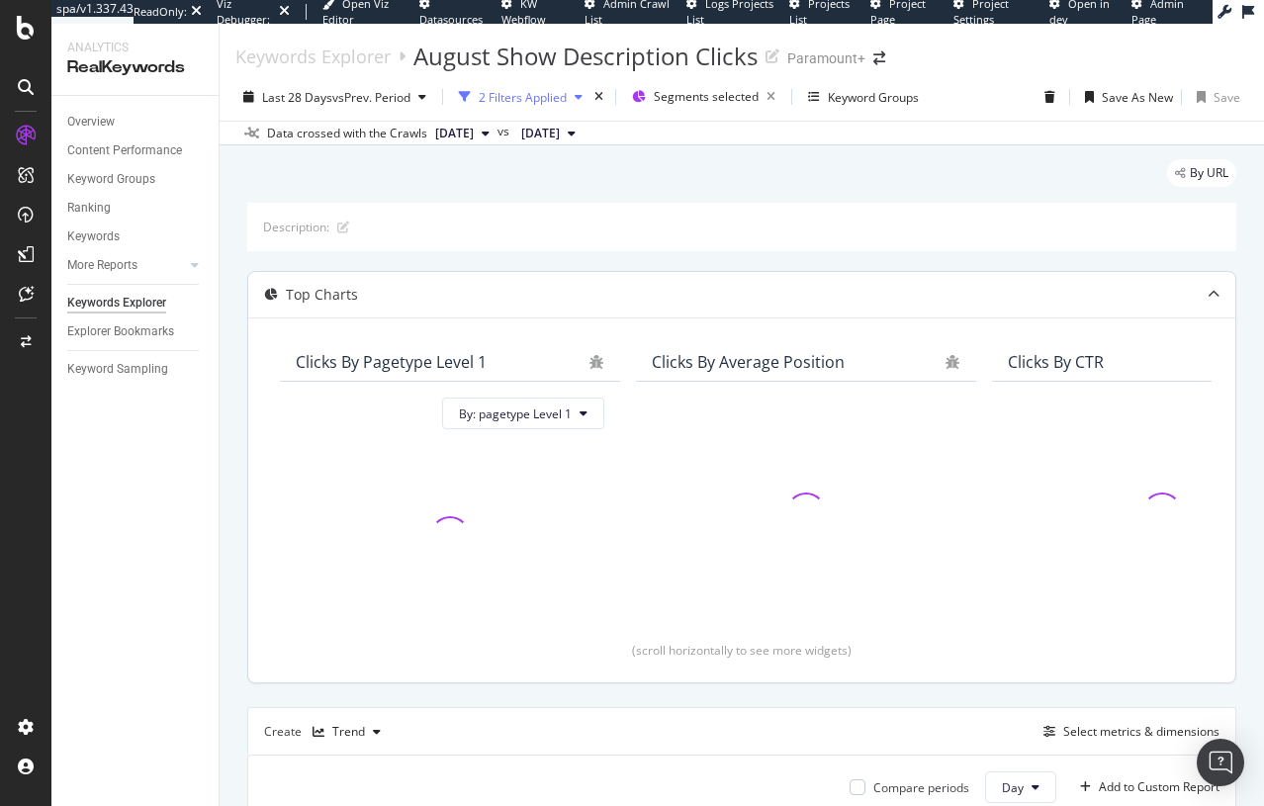
click at [540, 93] on div "2 Filters Applied" at bounding box center [523, 97] width 88 height 17
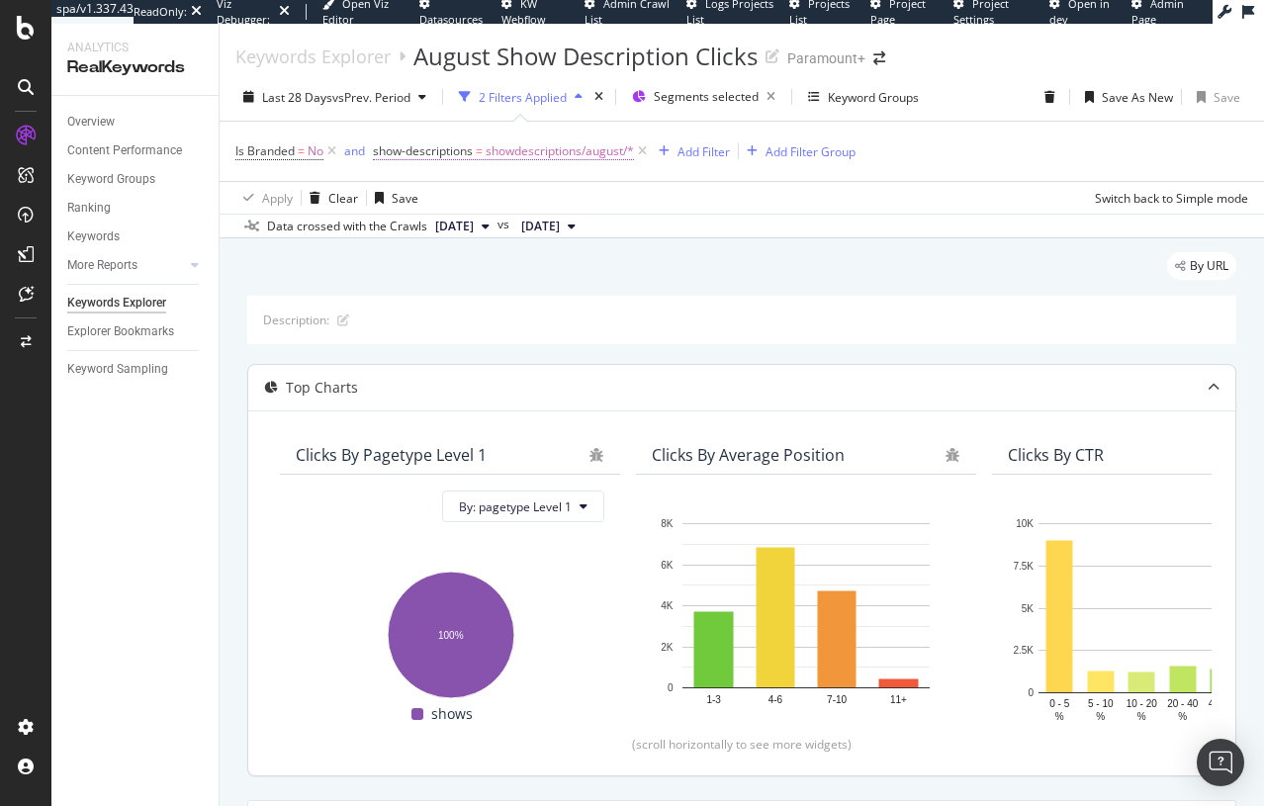
click at [593, 146] on span "showdescriptions/august/*" at bounding box center [560, 152] width 148 height 28
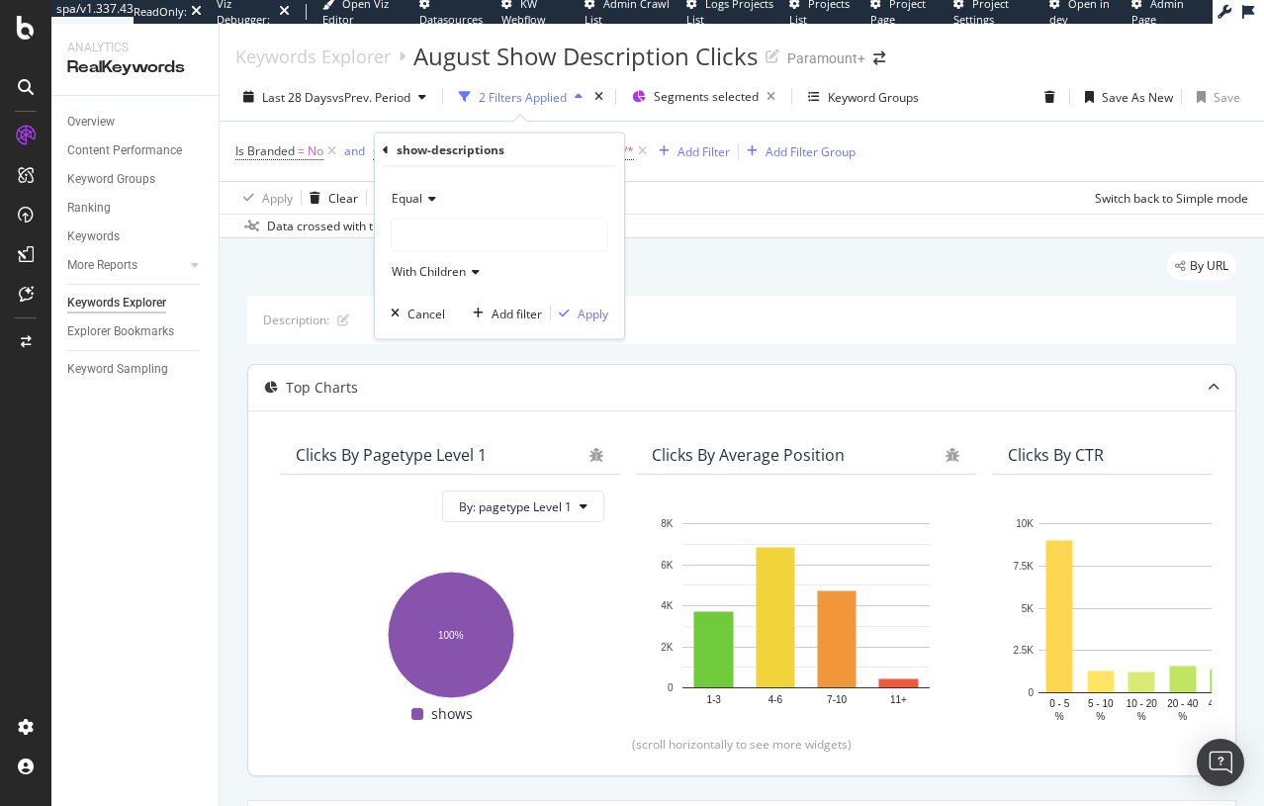
click at [463, 233] on div at bounding box center [500, 236] width 216 height 32
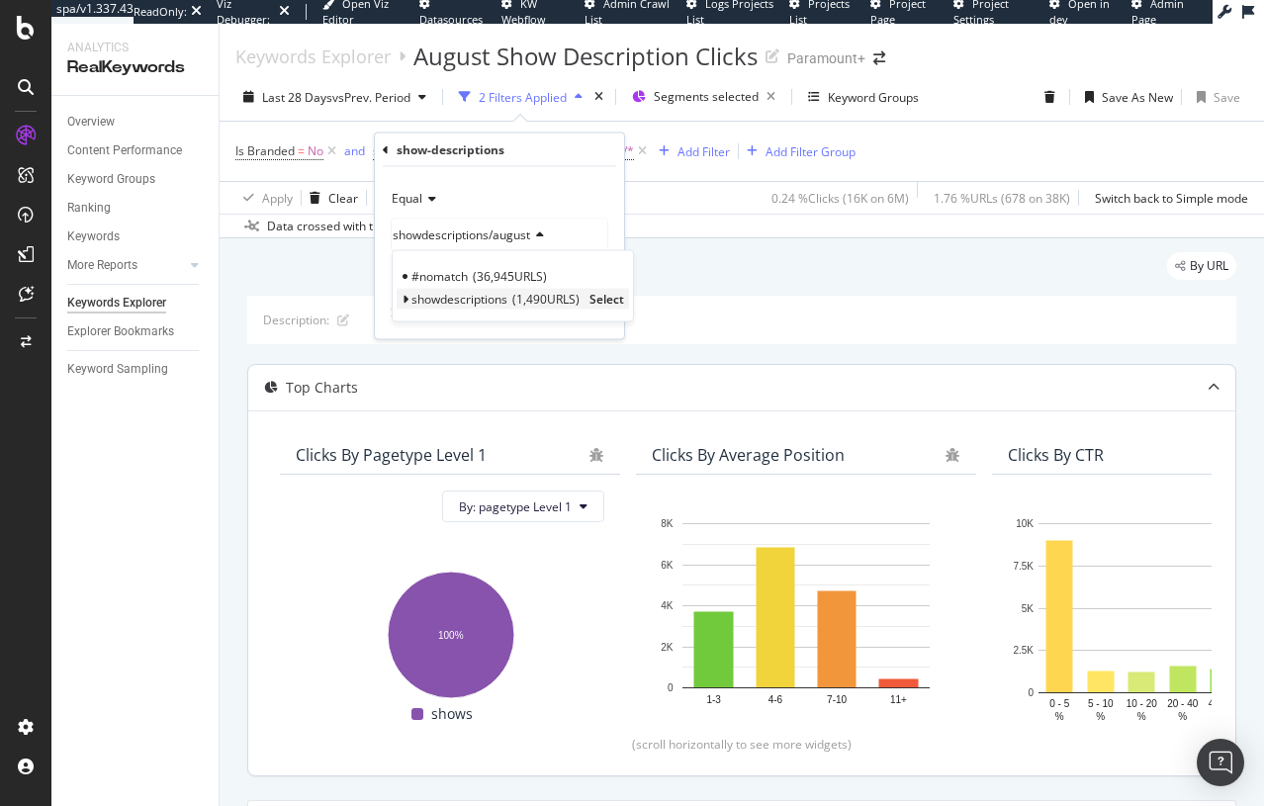
click at [410, 291] on div "showdescriptions 1,490 URLS Select" at bounding box center [513, 299] width 232 height 21
click at [407, 298] on icon at bounding box center [405, 300] width 7 height 12
click at [440, 364] on div "september 146 URLS" at bounding box center [503, 374] width 212 height 26
click at [575, 317] on div "button" at bounding box center [564, 314] width 27 height 12
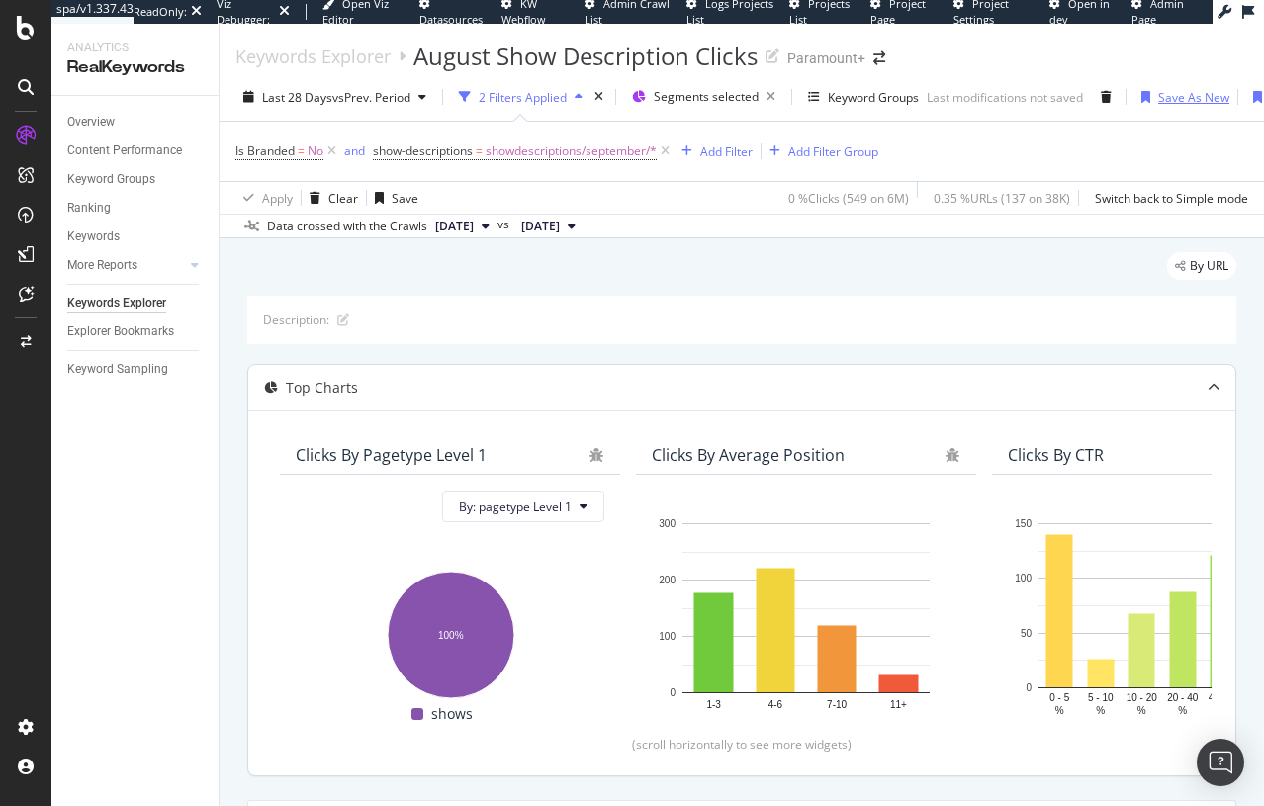
click at [1025, 104] on div "Save As New" at bounding box center [1193, 97] width 71 height 17
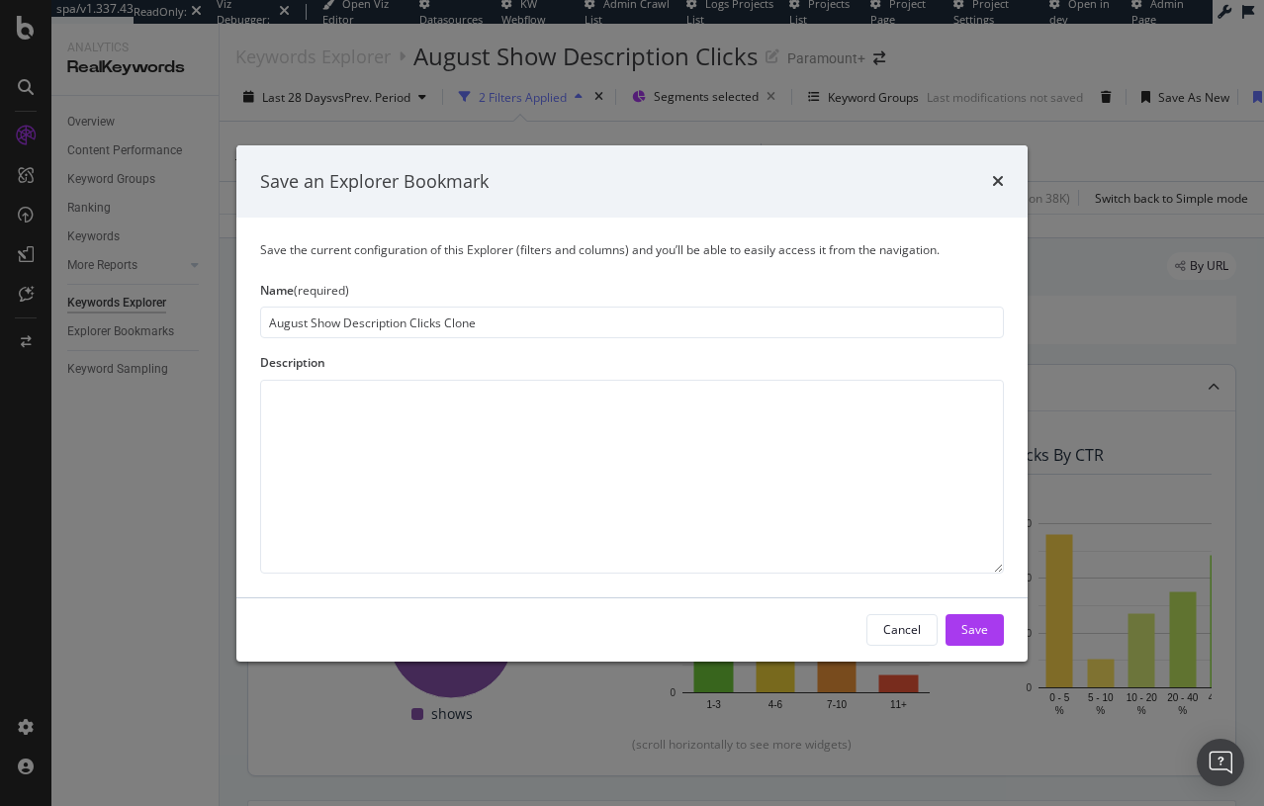
click at [300, 314] on input "August Show Description Clicks Clone" at bounding box center [632, 323] width 744 height 32
click at [474, 329] on input "September Show Description Clicks Clone" at bounding box center [632, 323] width 744 height 32
type input "September Show Description Clicks"
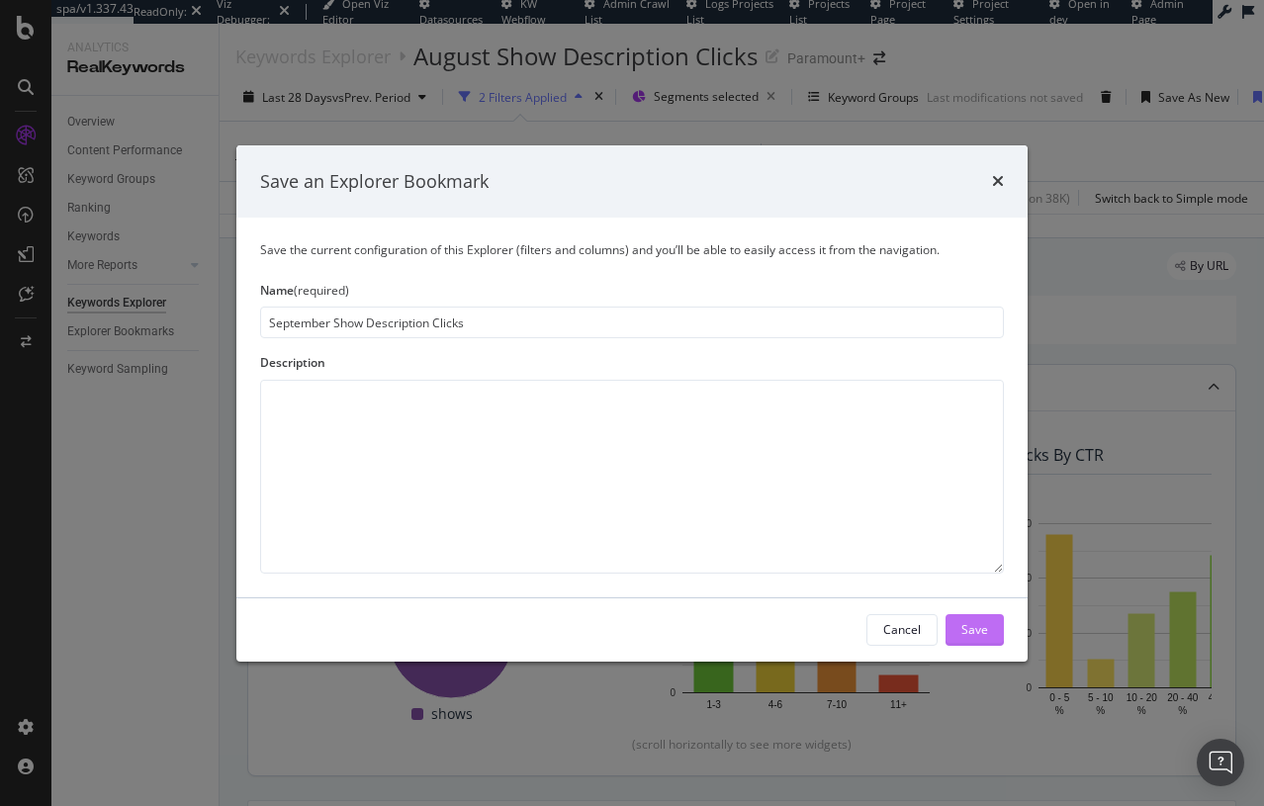
click at [972, 629] on div "Save" at bounding box center [975, 629] width 27 height 17
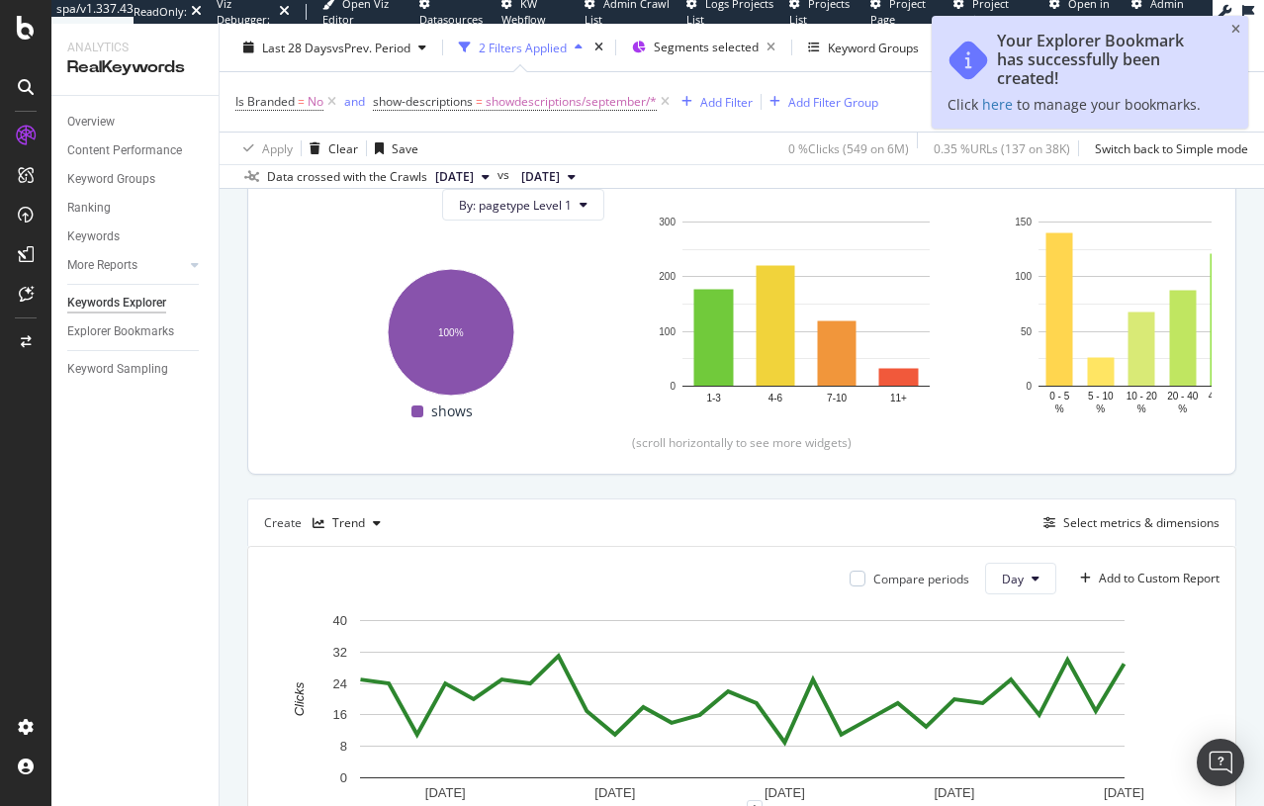
scroll to position [280, 0]
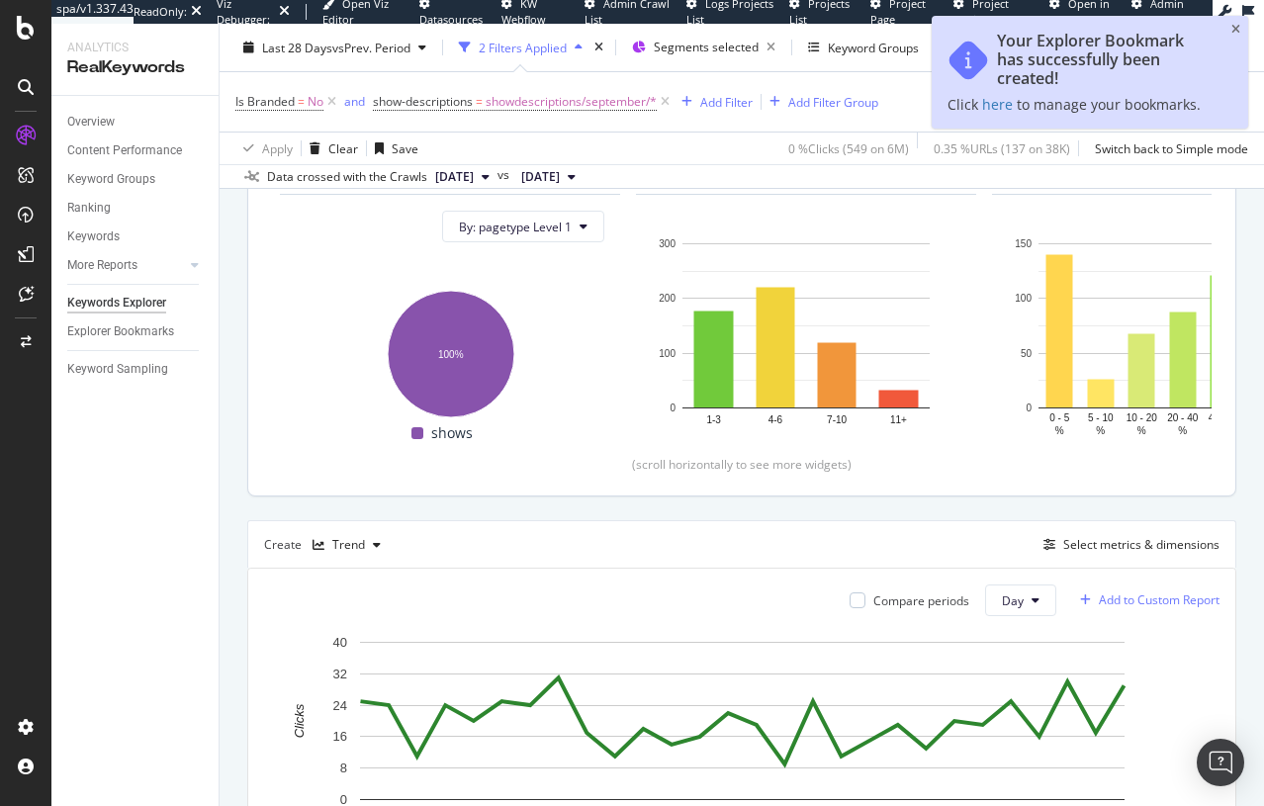
click at [1025, 601] on div "Add to Custom Report" at bounding box center [1159, 601] width 121 height 12
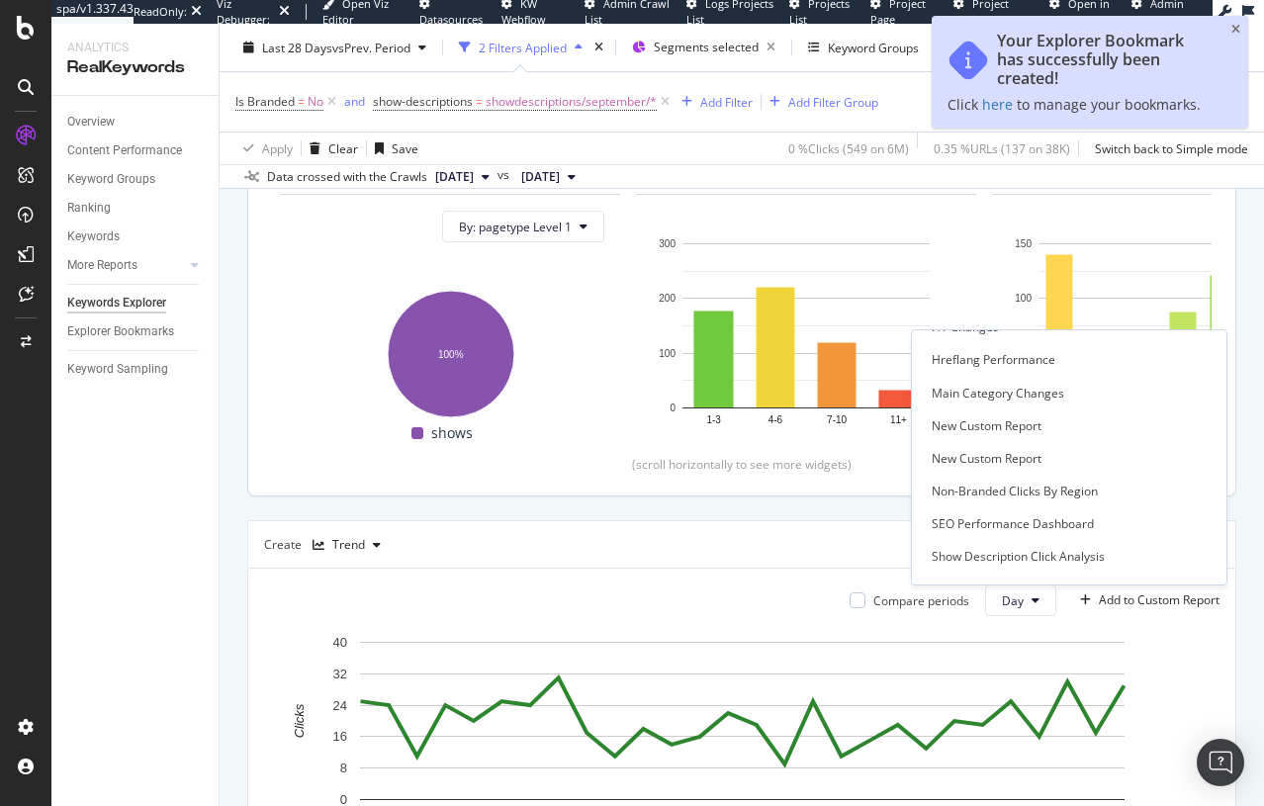
scroll to position [343, 0]
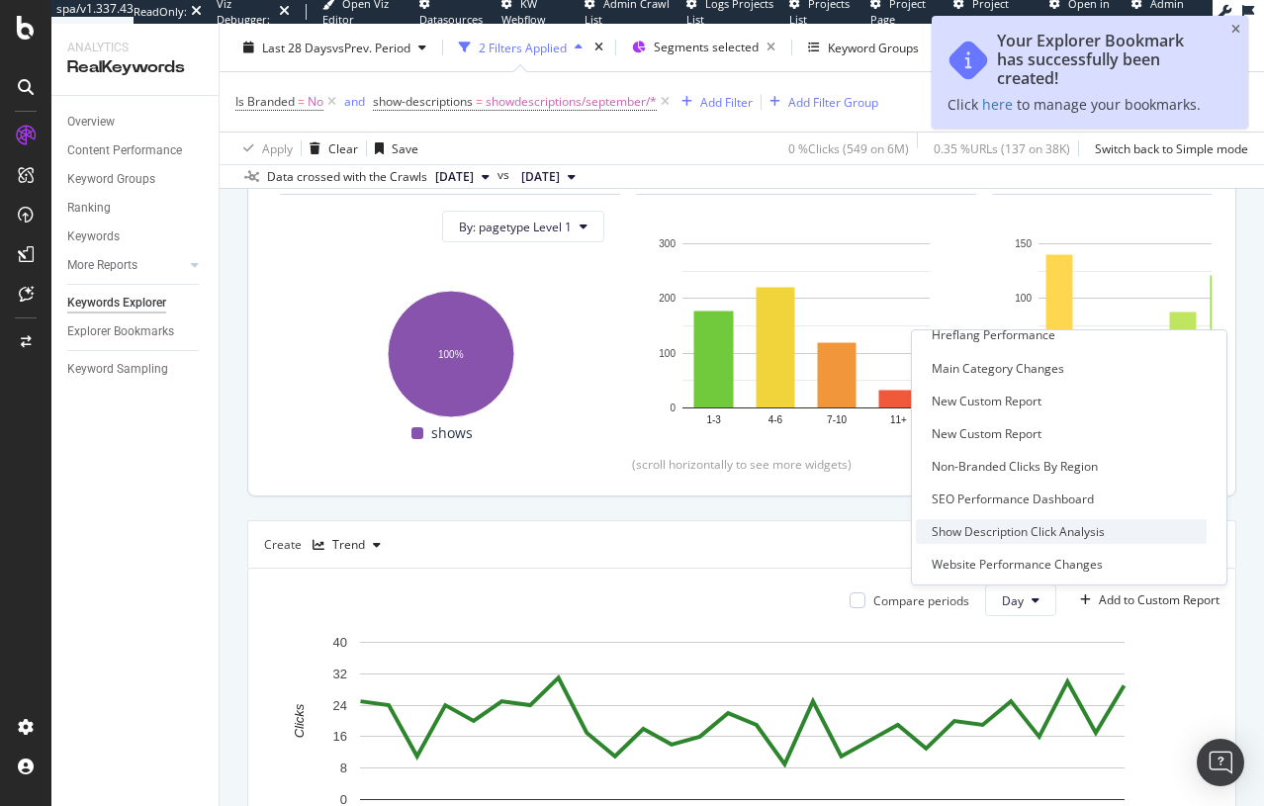
click at [1025, 533] on div "Show Description Click Analysis" at bounding box center [1061, 531] width 291 height 25
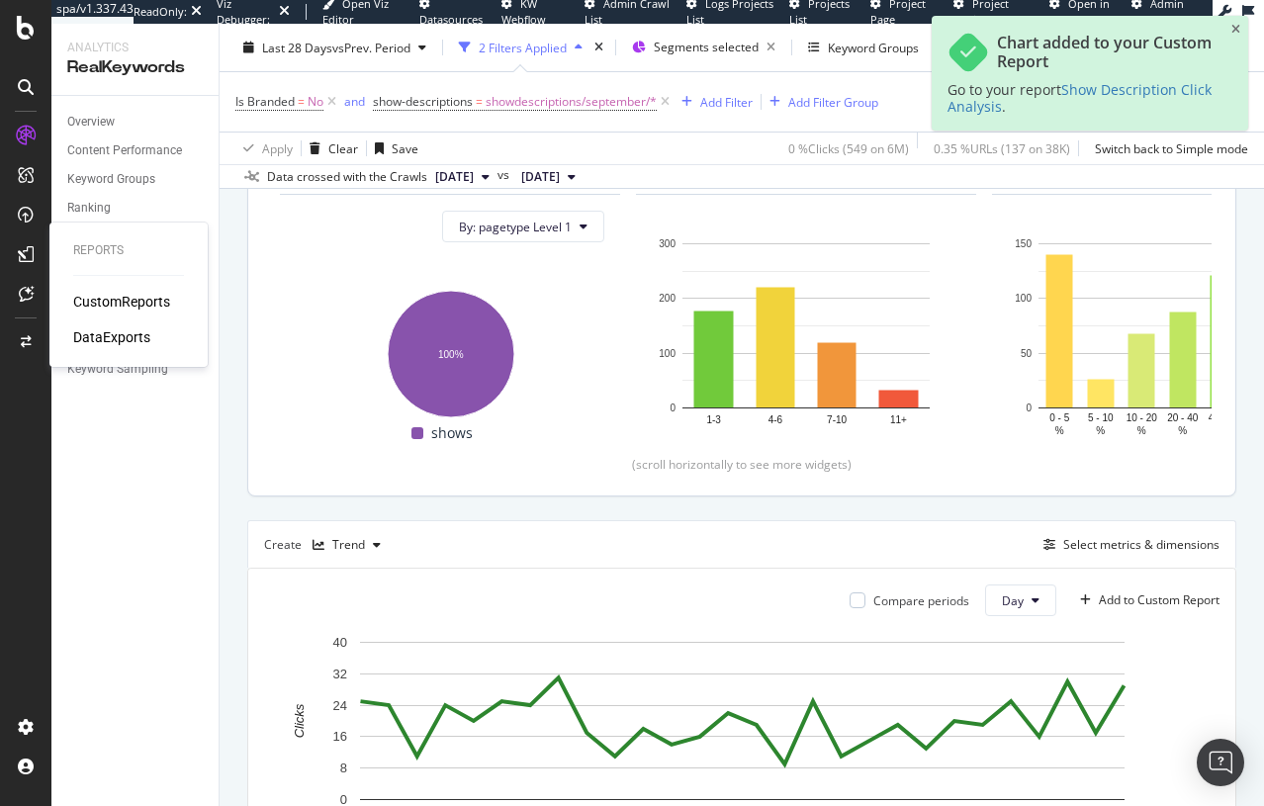
click at [87, 301] on div "CustomReports" at bounding box center [121, 302] width 97 height 20
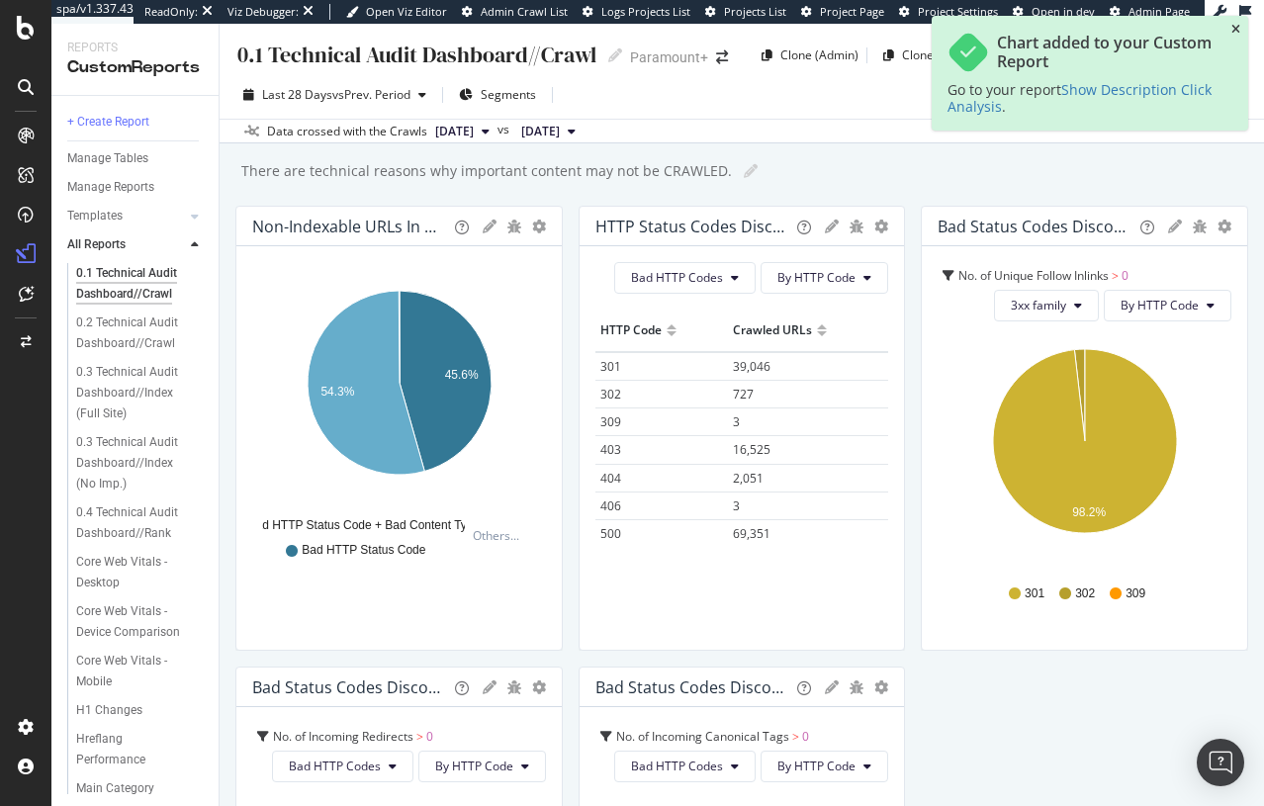
click at [1025, 30] on icon "close toast" at bounding box center [1236, 30] width 9 height 12
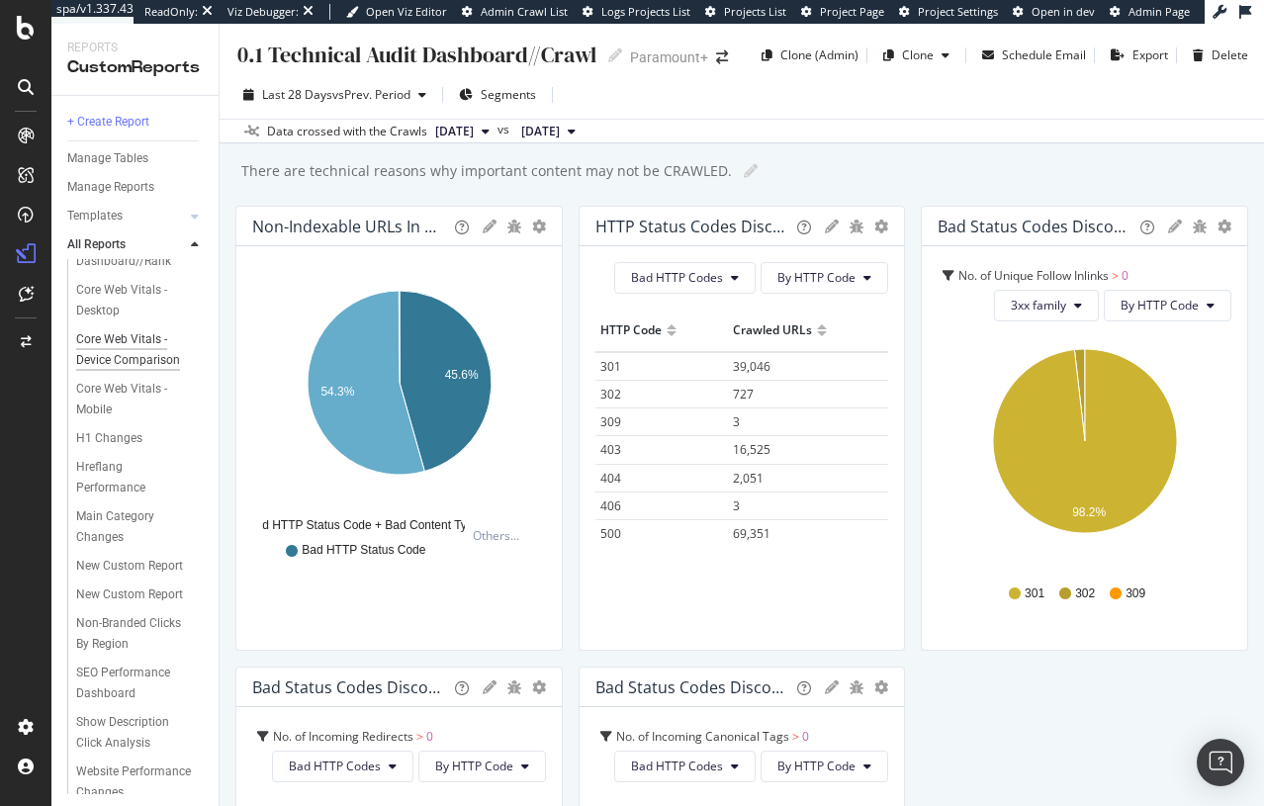
scroll to position [285, 0]
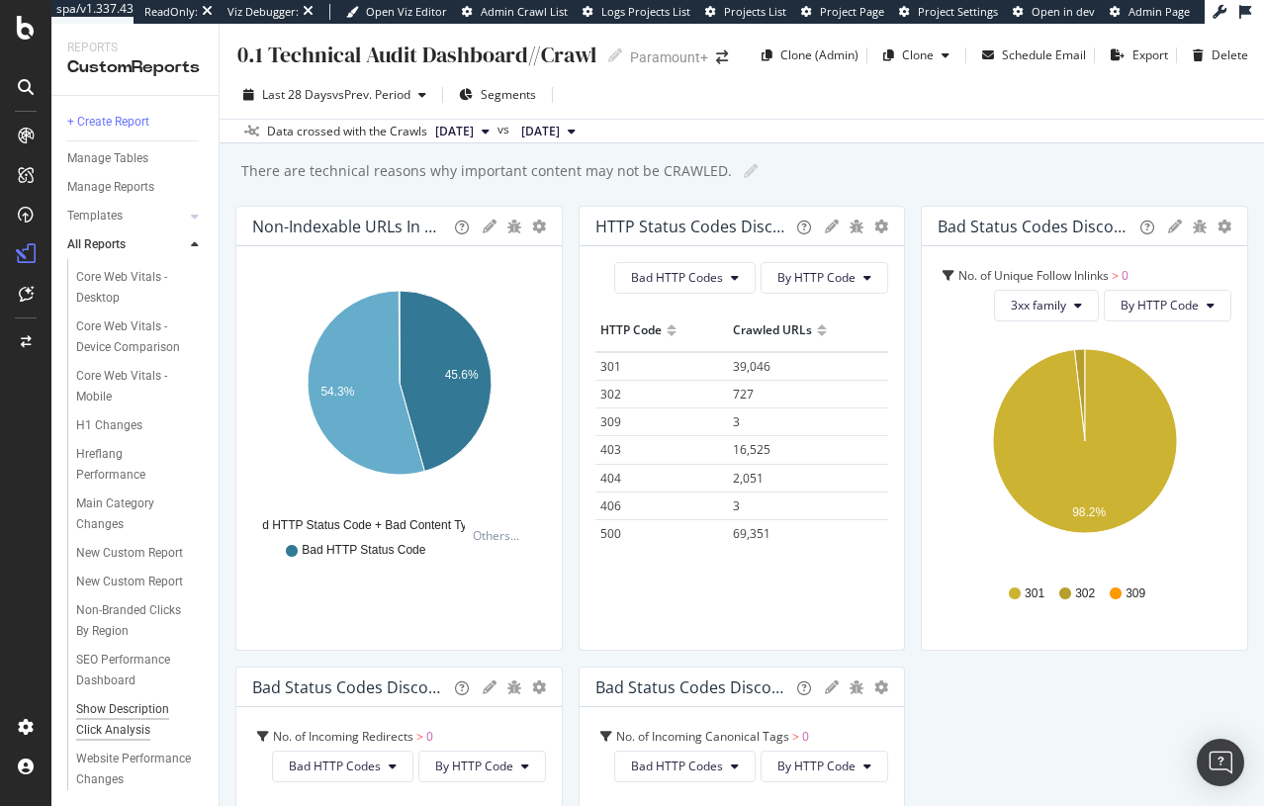
click at [116, 711] on div "Show Description Click Analysis" at bounding box center [133, 720] width 115 height 42
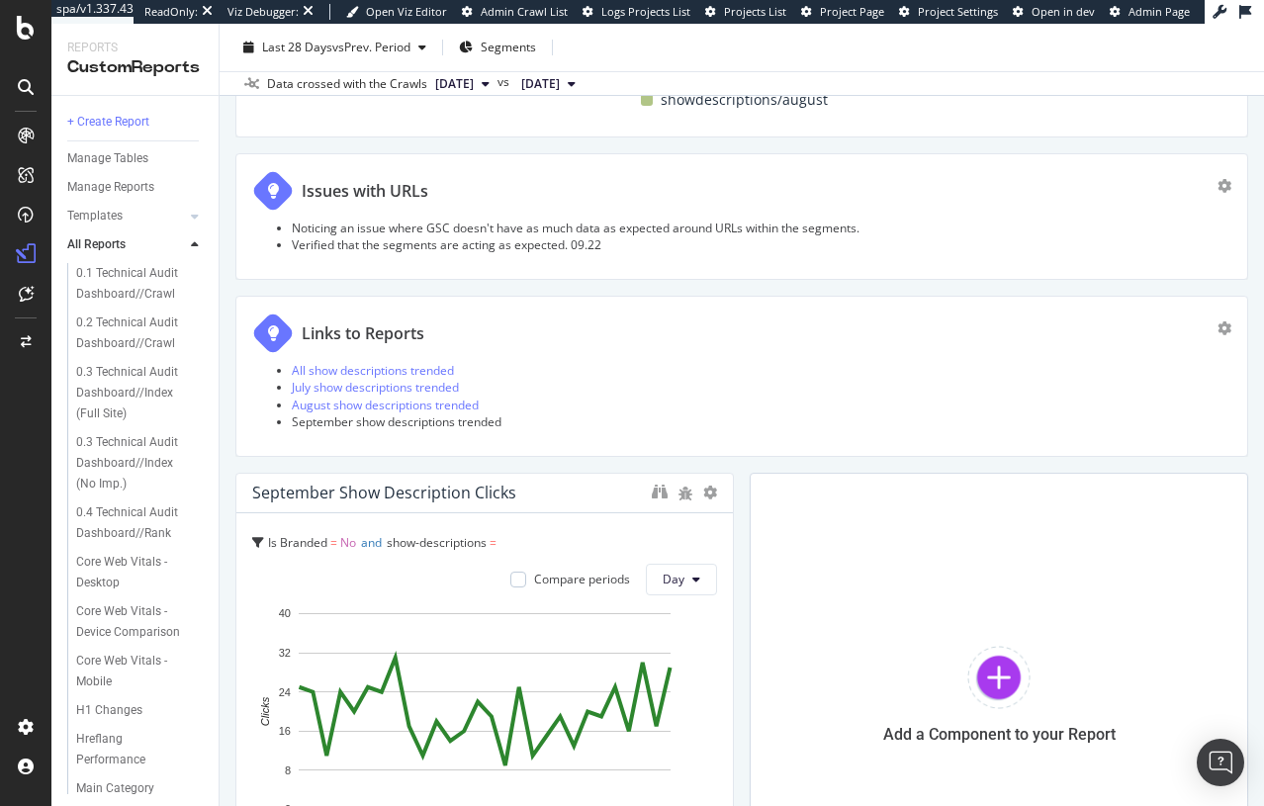
scroll to position [1787, 0]
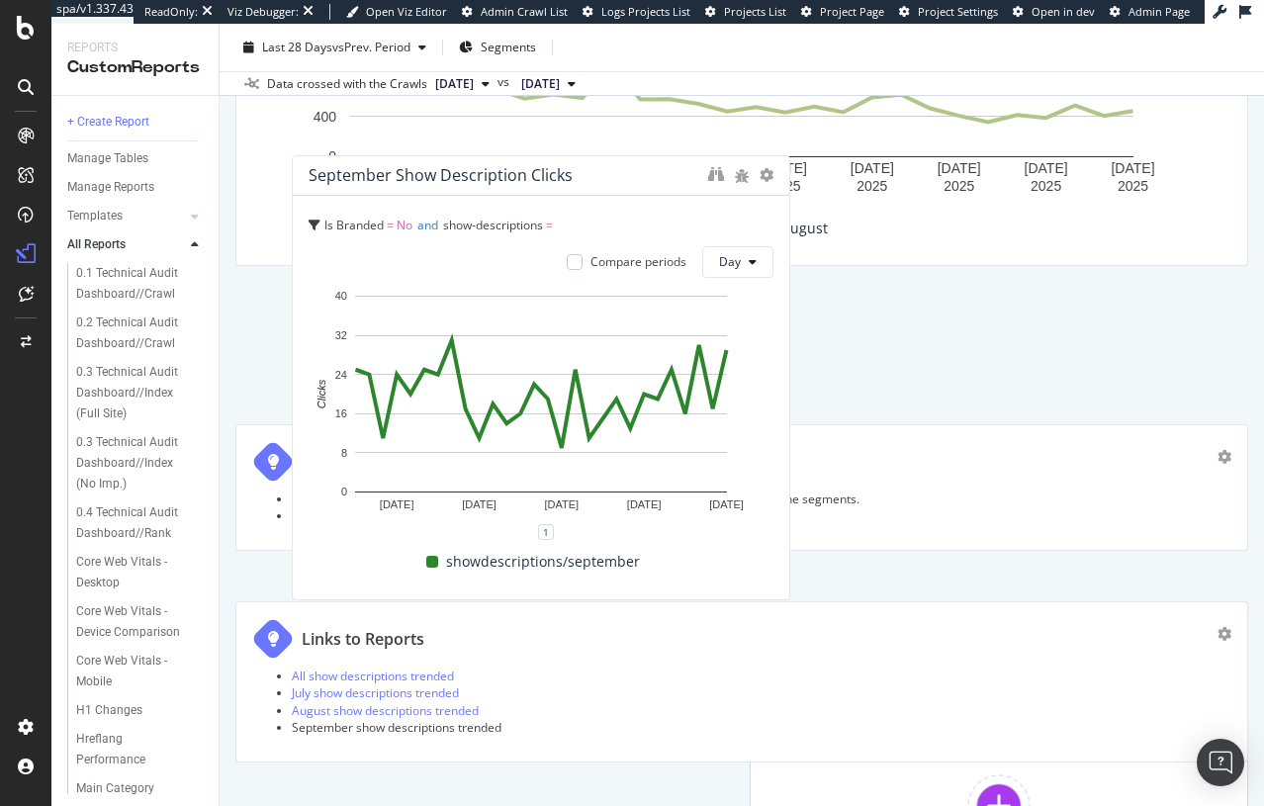
drag, startPoint x: 515, startPoint y: 606, endPoint x: 572, endPoint y: 168, distance: 441.9
click at [572, 168] on div "September Show Description Clicks" at bounding box center [504, 175] width 390 height 20
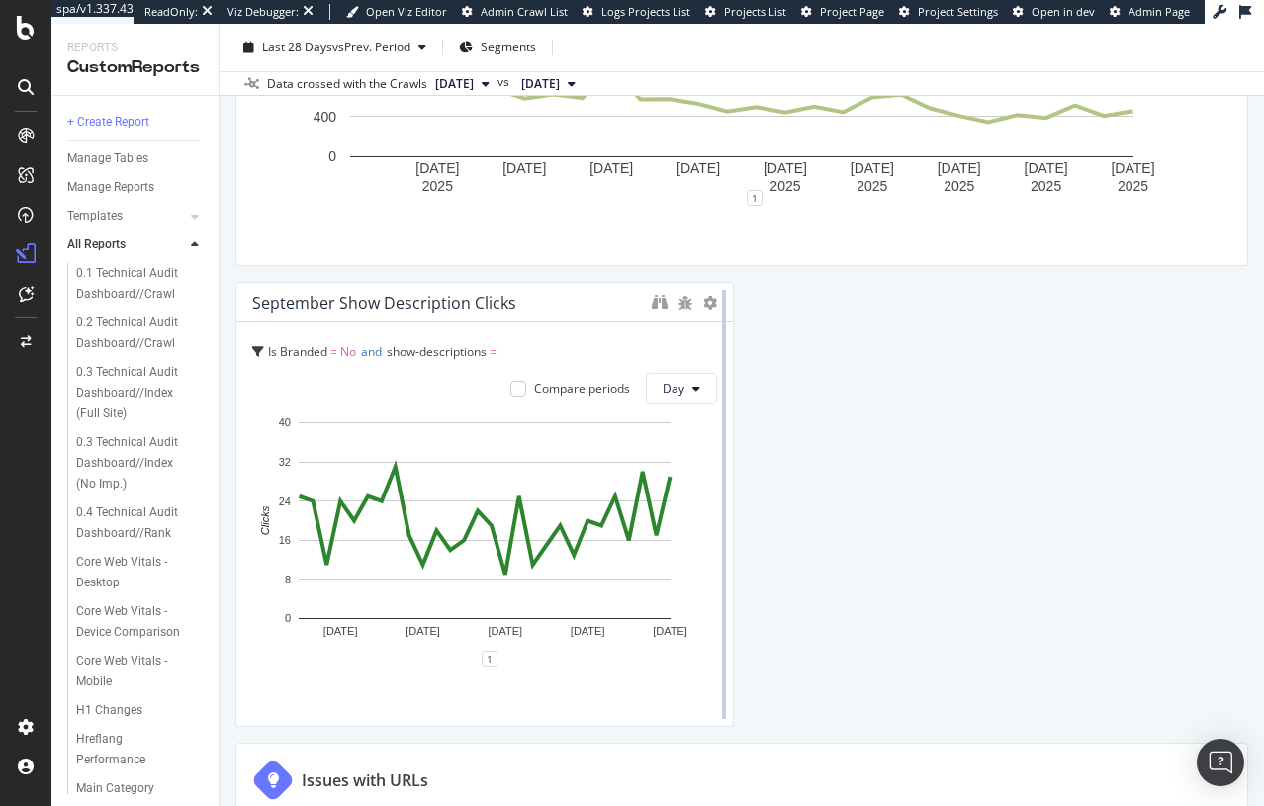
scroll to position [1766, 0]
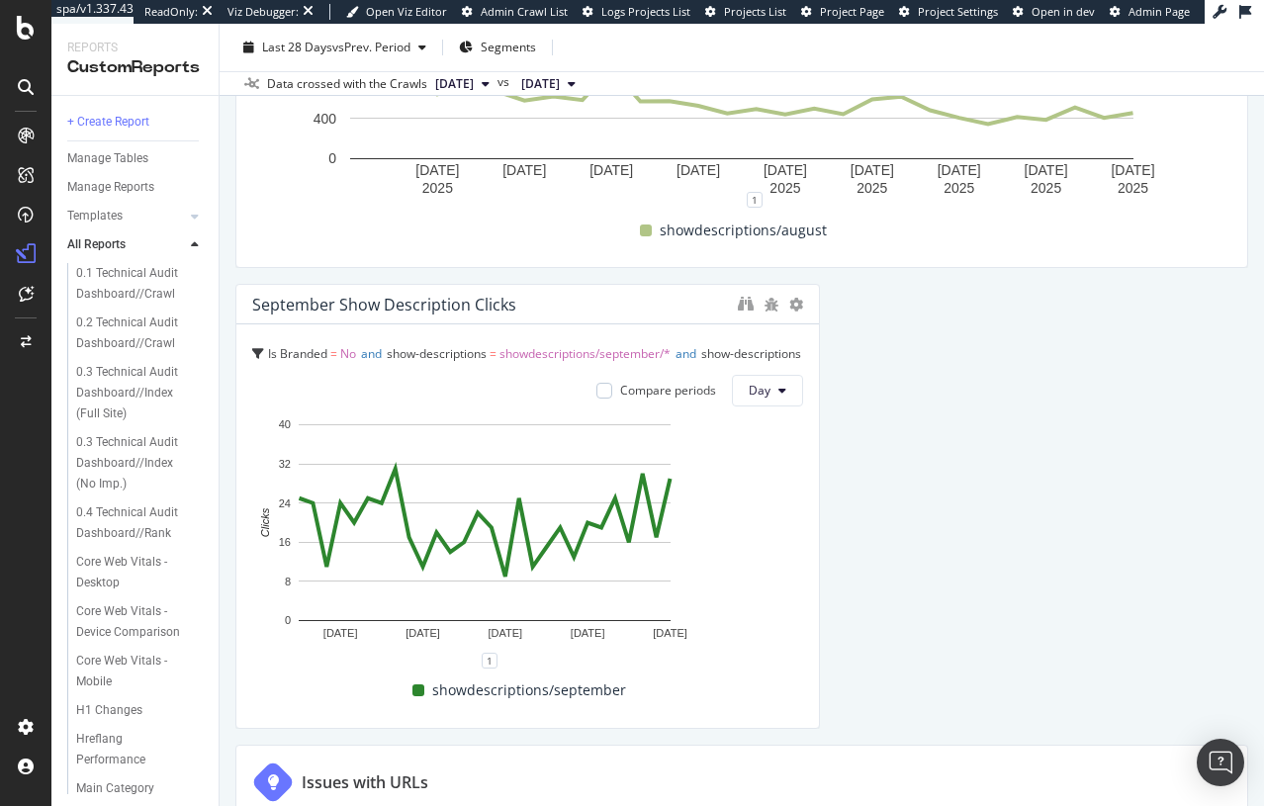
drag, startPoint x: 730, startPoint y: 415, endPoint x: 1281, endPoint y: 411, distance: 551.0
click at [1025, 411] on html "spa/v1.337.43 ReadOnly: Viz Debugger: Open Viz Editor Admin Crawl List Logs Pro…" at bounding box center [632, 403] width 1264 height 806
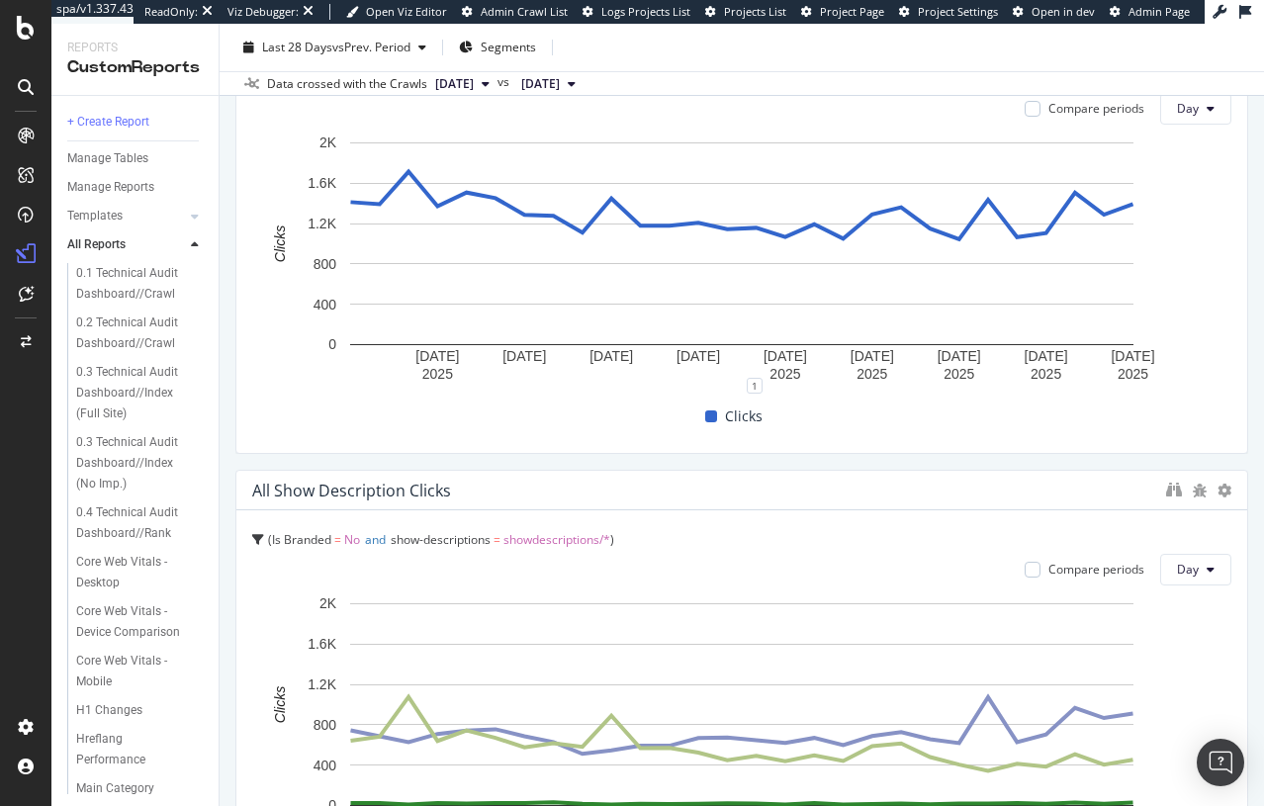
scroll to position [0, 0]
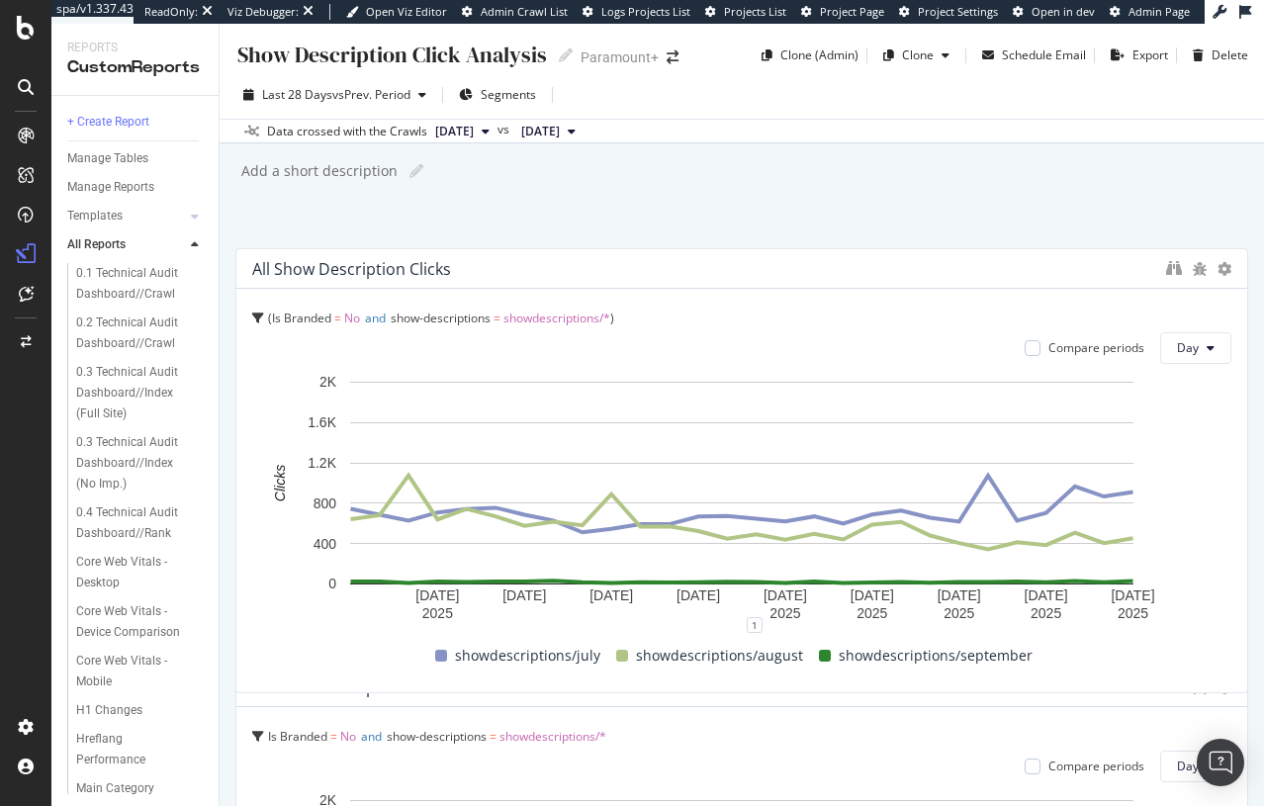
drag, startPoint x: 329, startPoint y: 690, endPoint x: 332, endPoint y: 272, distance: 417.5
click at [332, 272] on div "All Show Description Clicks" at bounding box center [351, 269] width 199 height 20
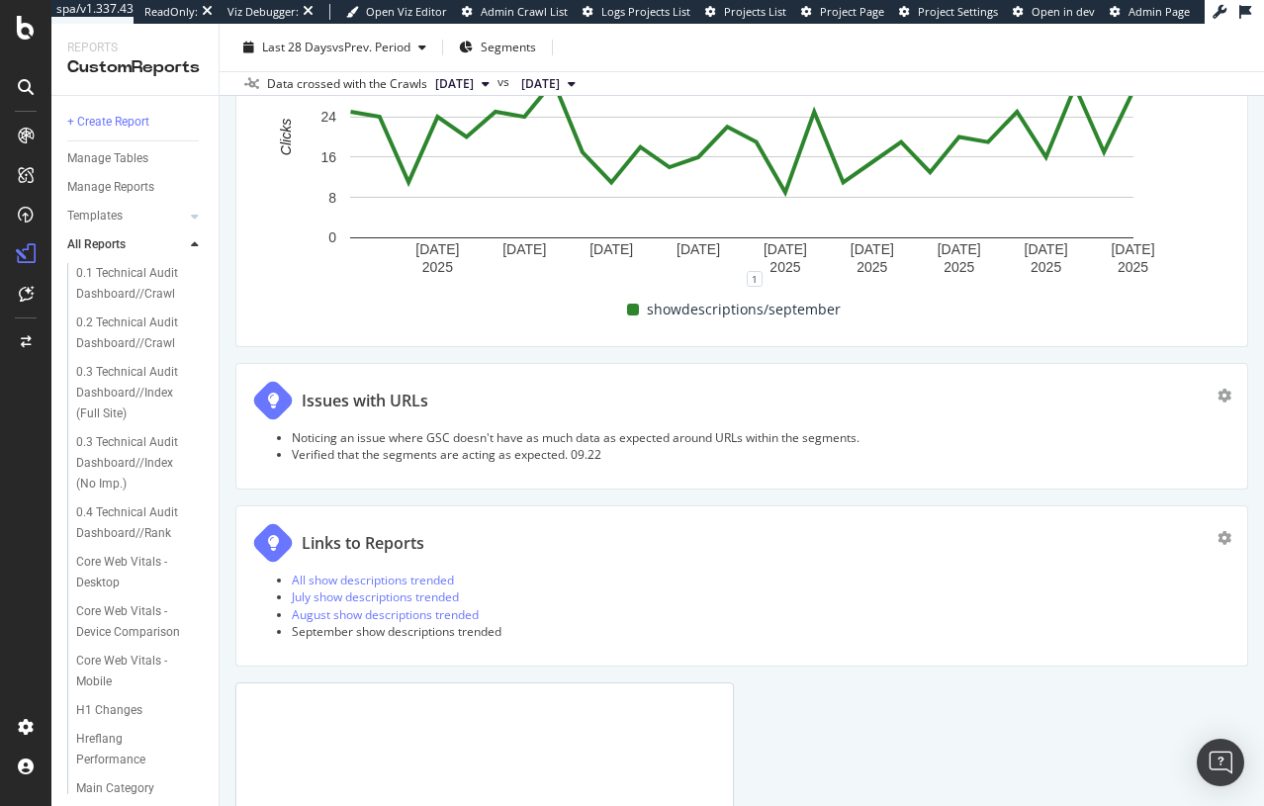
scroll to position [2210, 0]
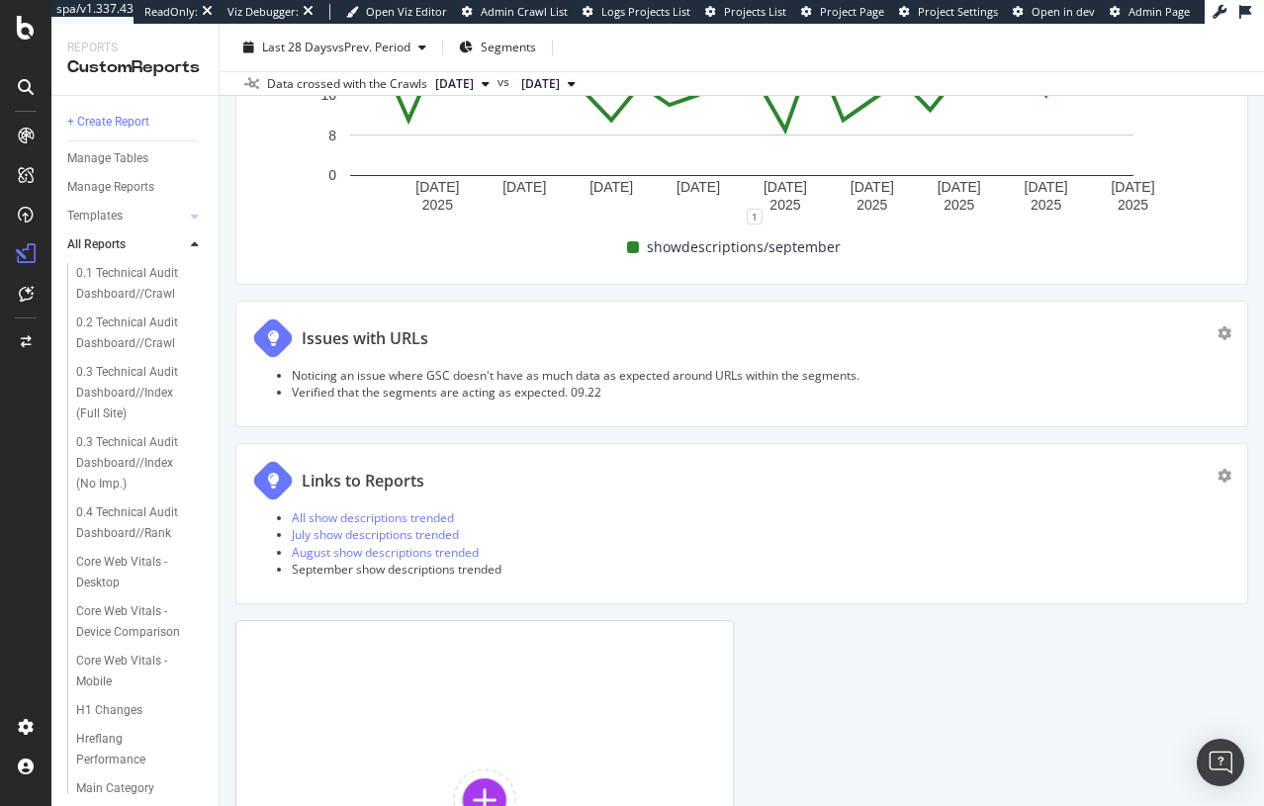
click at [401, 564] on li "September show descriptions trended" at bounding box center [762, 569] width 940 height 17
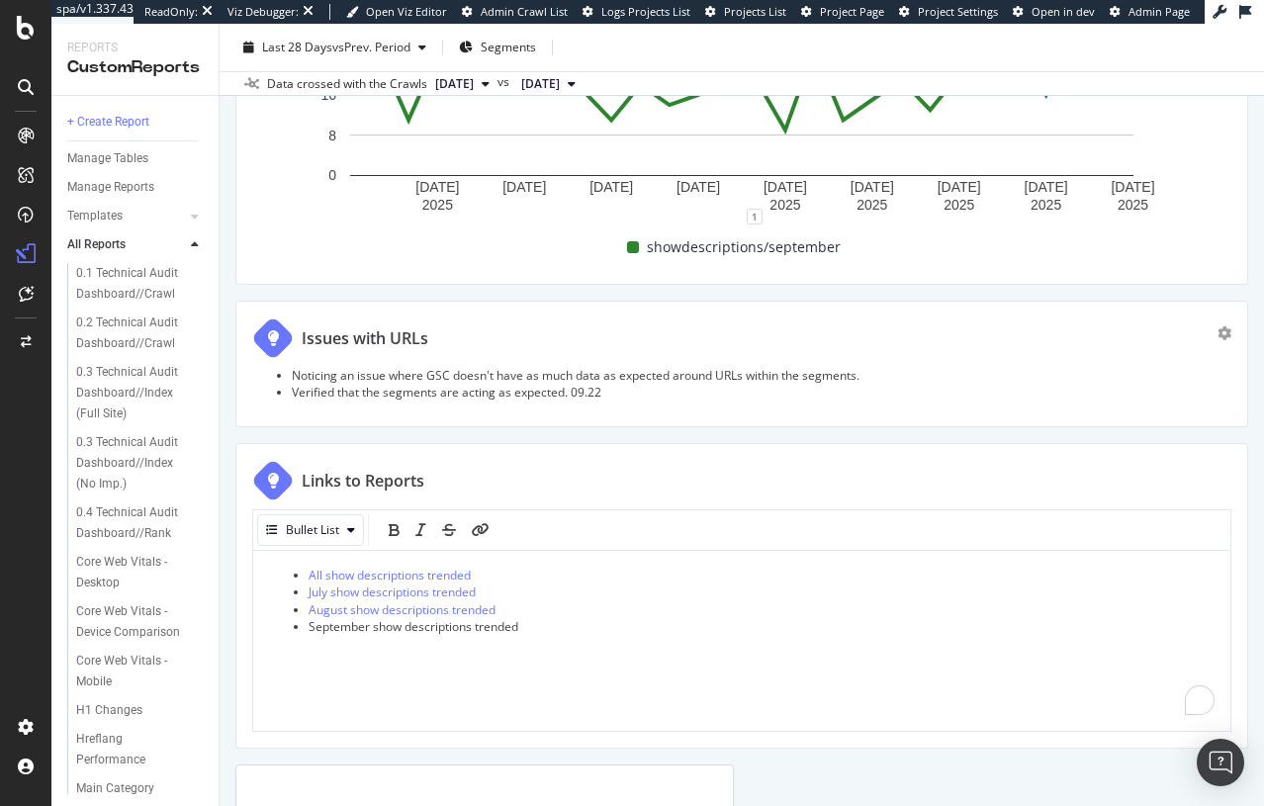
click at [407, 627] on span "September show descriptions trended" at bounding box center [414, 626] width 210 height 17
click at [486, 529] on icon "link" at bounding box center [481, 530] width 18 height 14
click at [630, 655] on icon "pencil" at bounding box center [633, 663] width 16 height 16
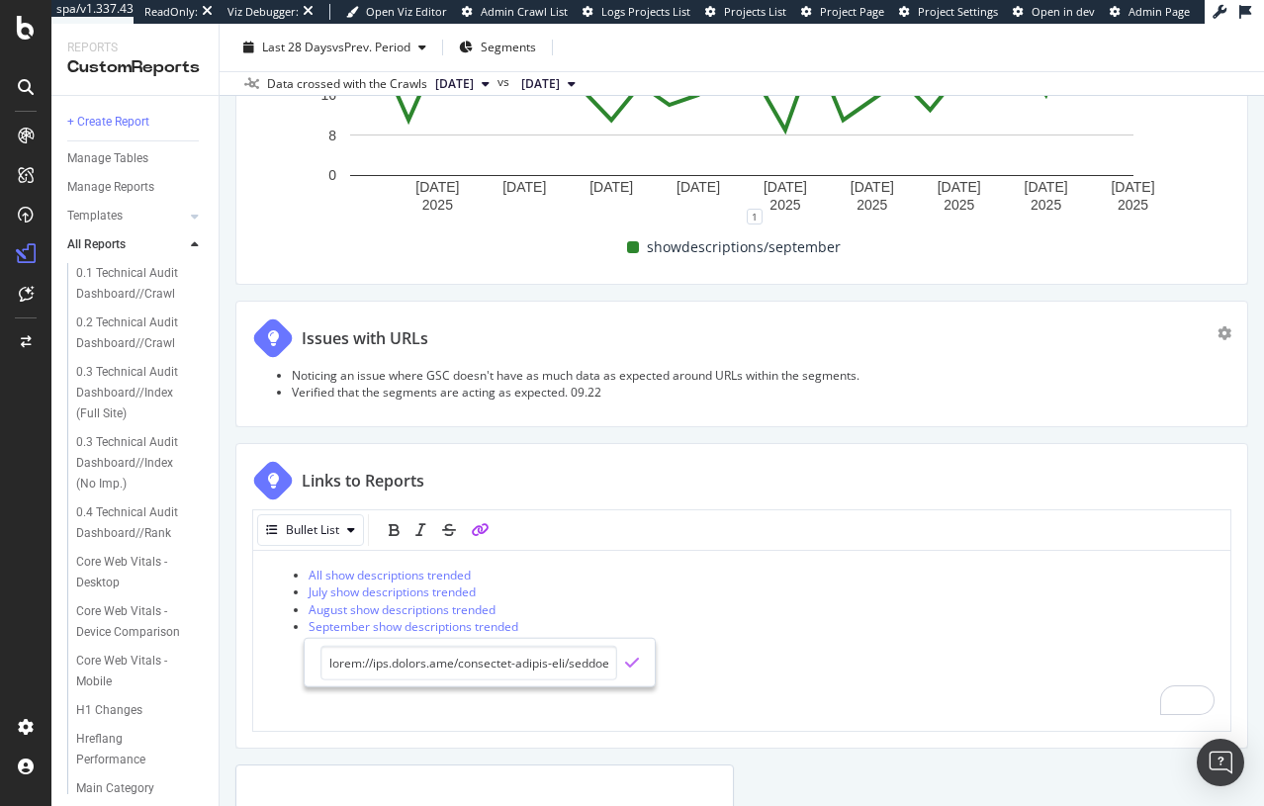
scroll to position [0, 10471]
type input "[URL][DOMAIN_NAME][DOMAIN_NAME][DOMAIN_NAME].."
click at [634, 665] on icon "check" at bounding box center [632, 663] width 14 height 16
click at [647, 601] on li "August show descriptions trended" at bounding box center [762, 609] width 906 height 17
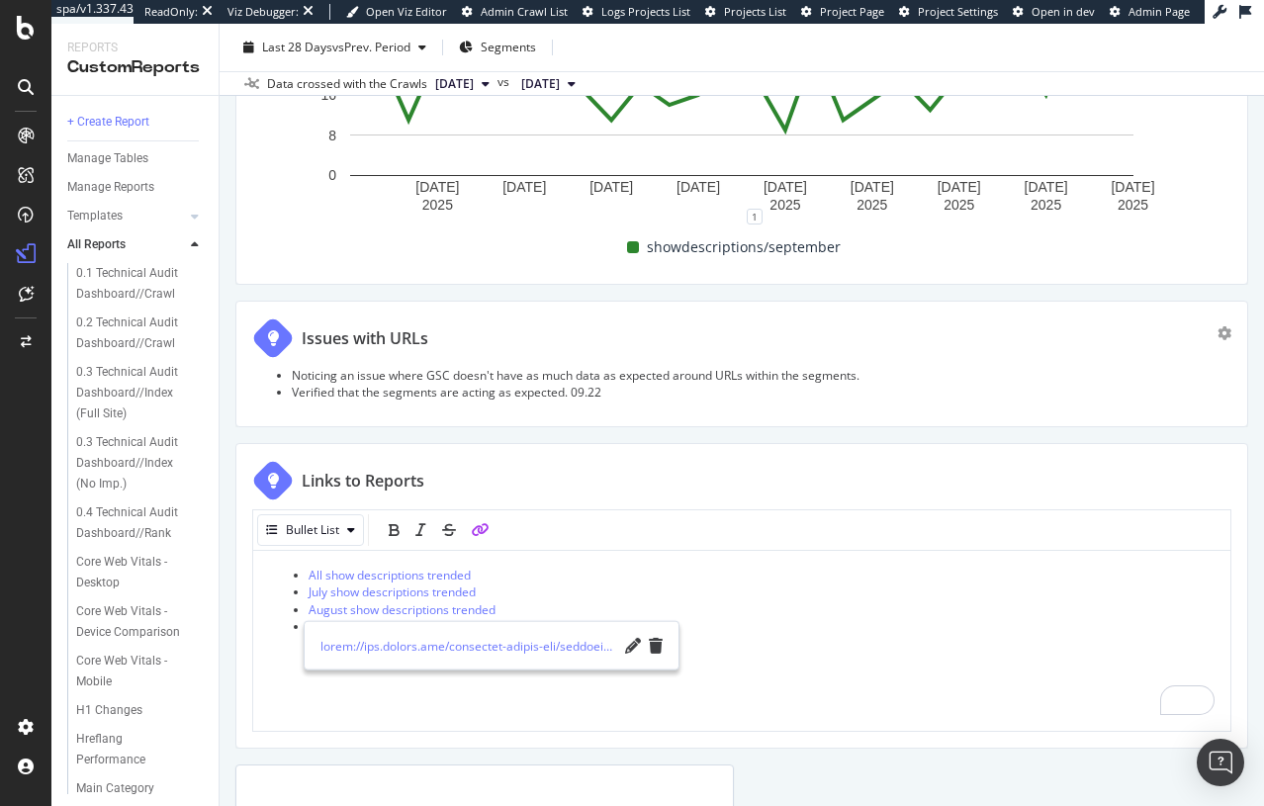
click at [661, 572] on li "All show descriptions trended" at bounding box center [762, 575] width 906 height 17
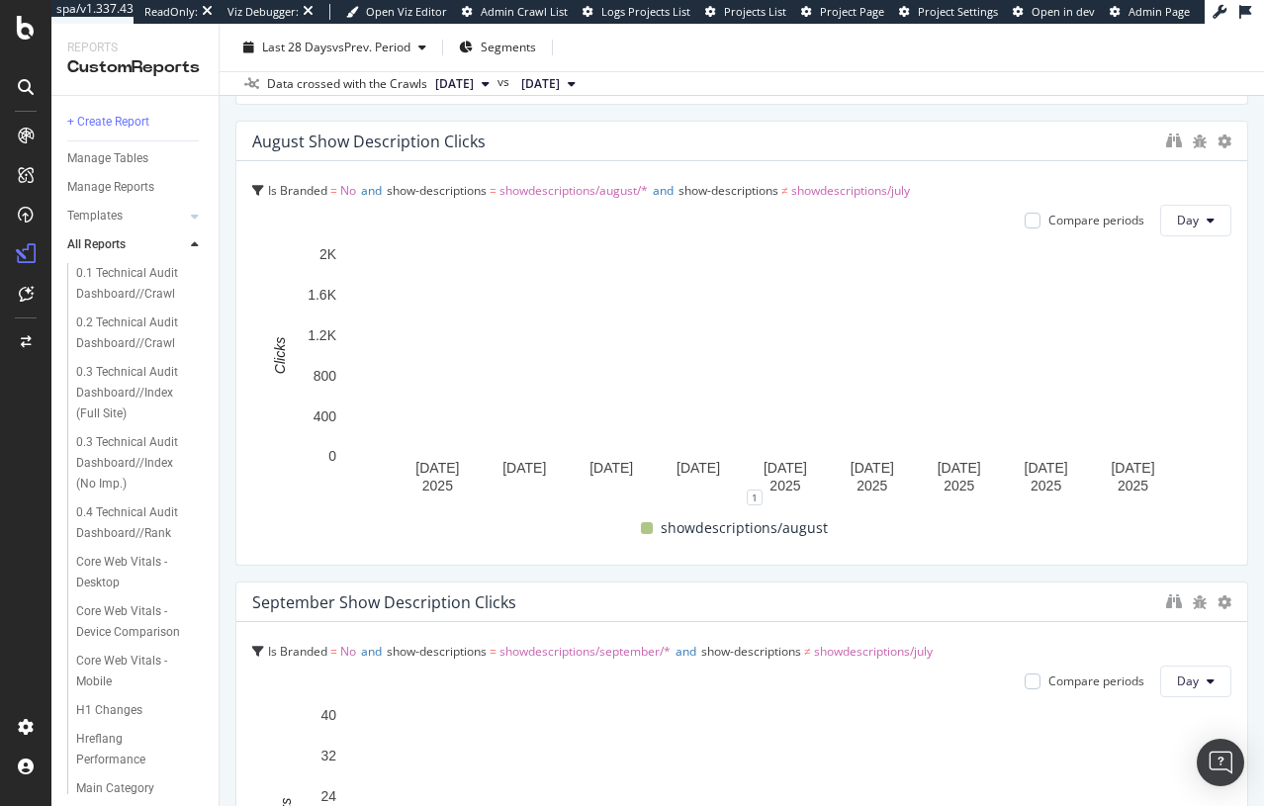
scroll to position [718, 0]
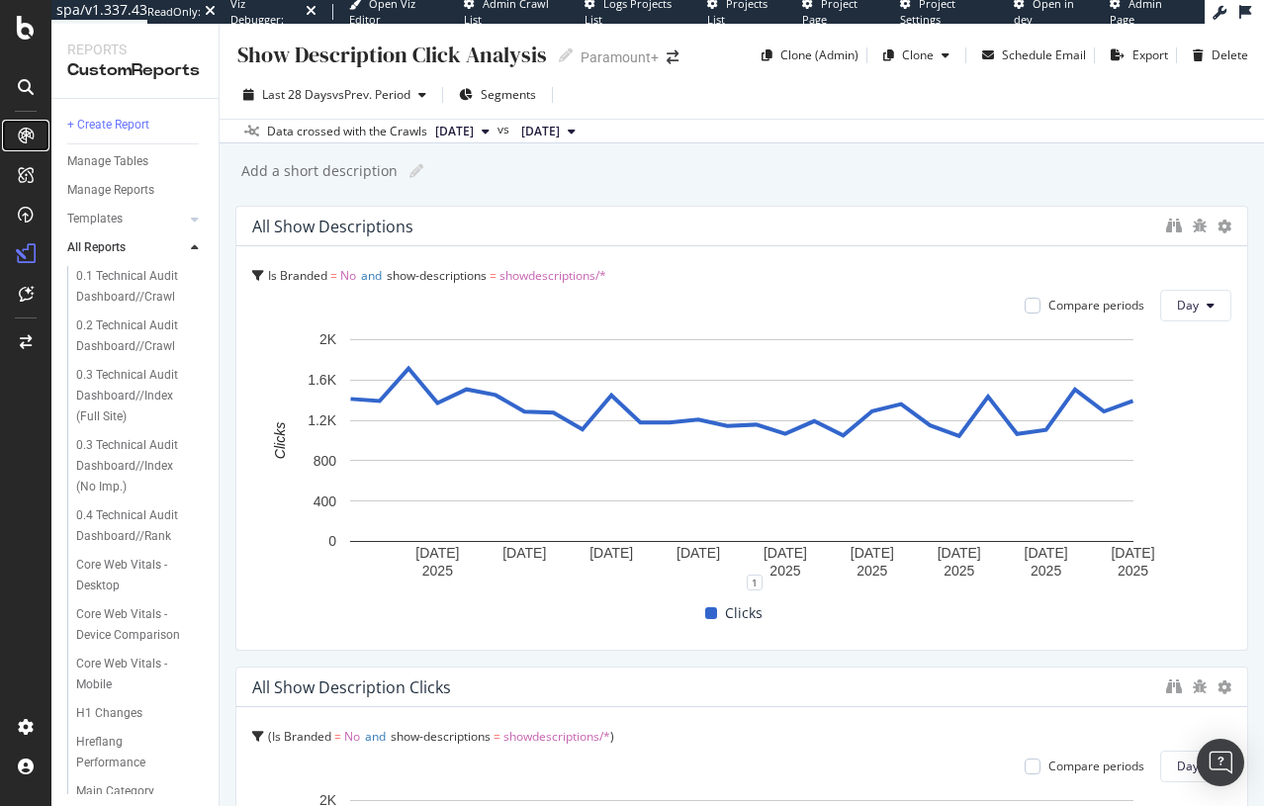
click at [26, 124] on div at bounding box center [26, 136] width 32 height 32
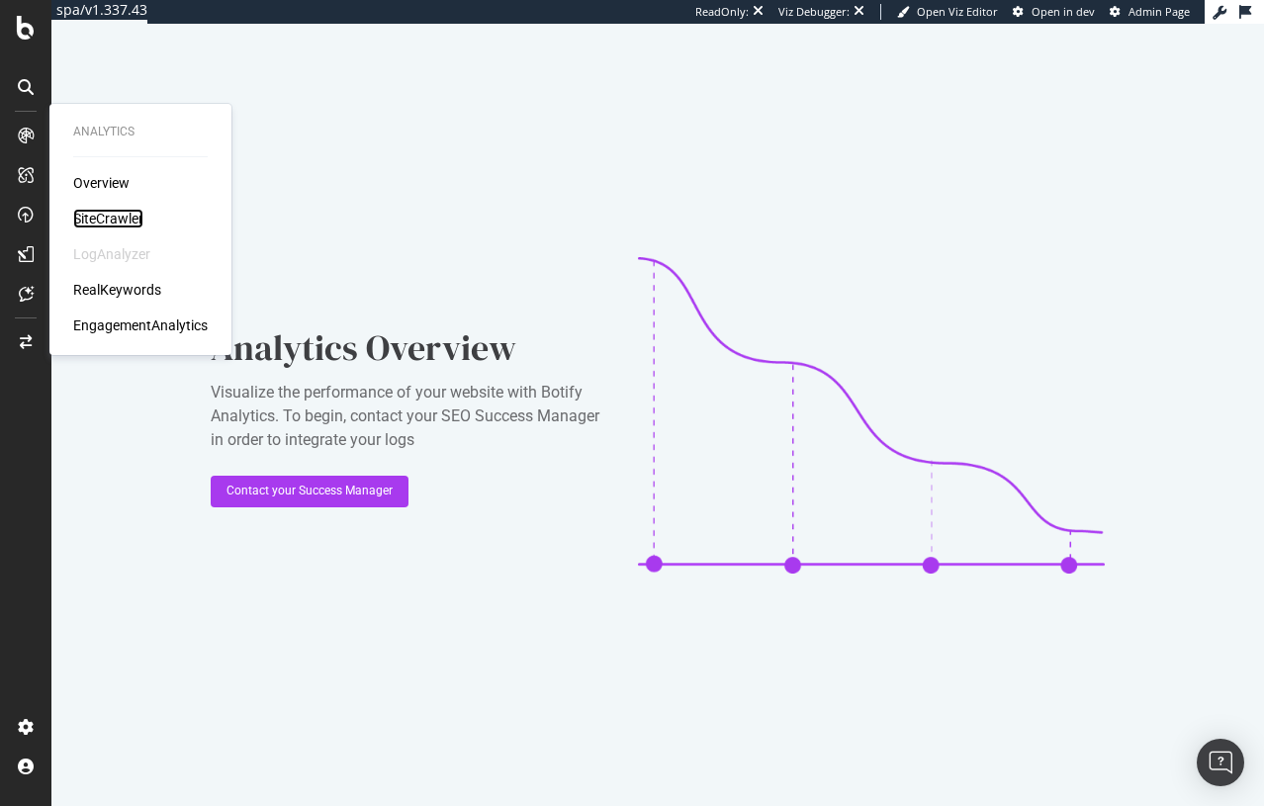
click at [105, 213] on div "SiteCrawler" at bounding box center [108, 219] width 70 height 20
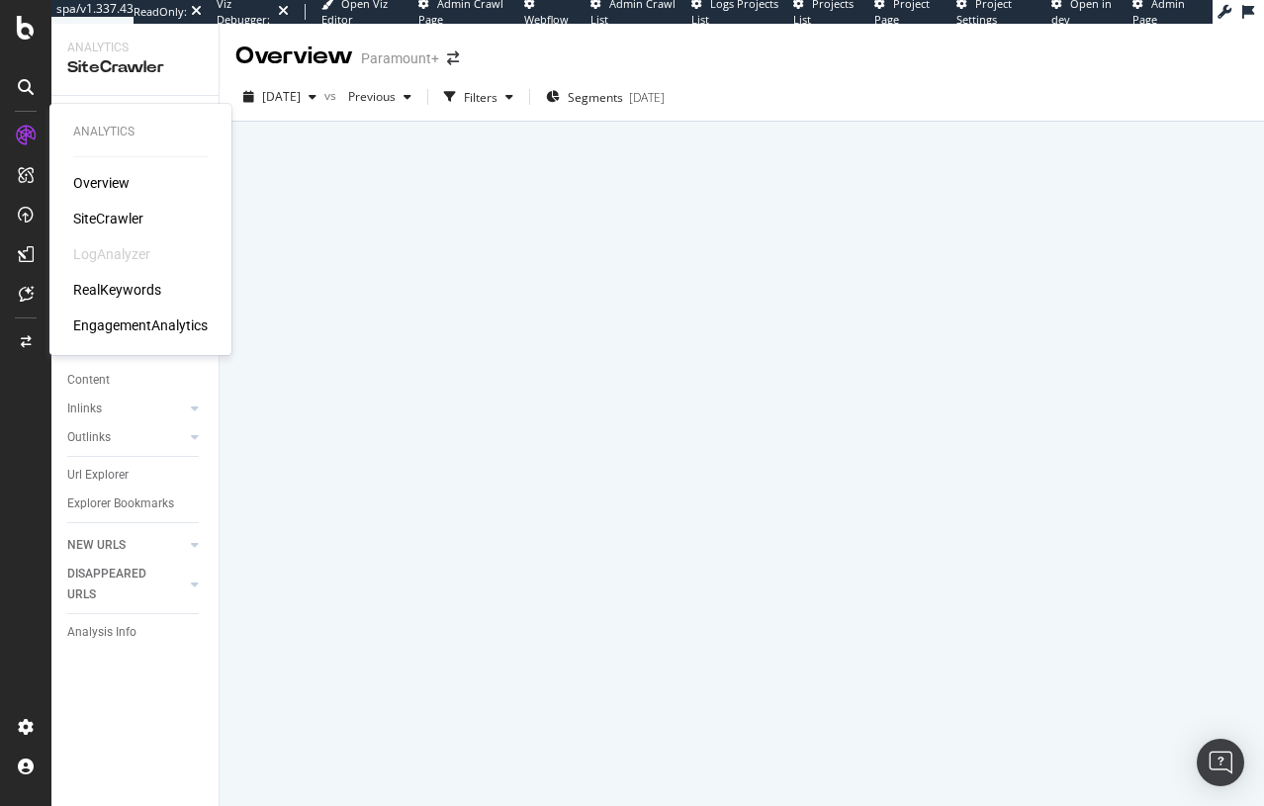
click at [95, 282] on div "RealKeywords" at bounding box center [117, 290] width 88 height 20
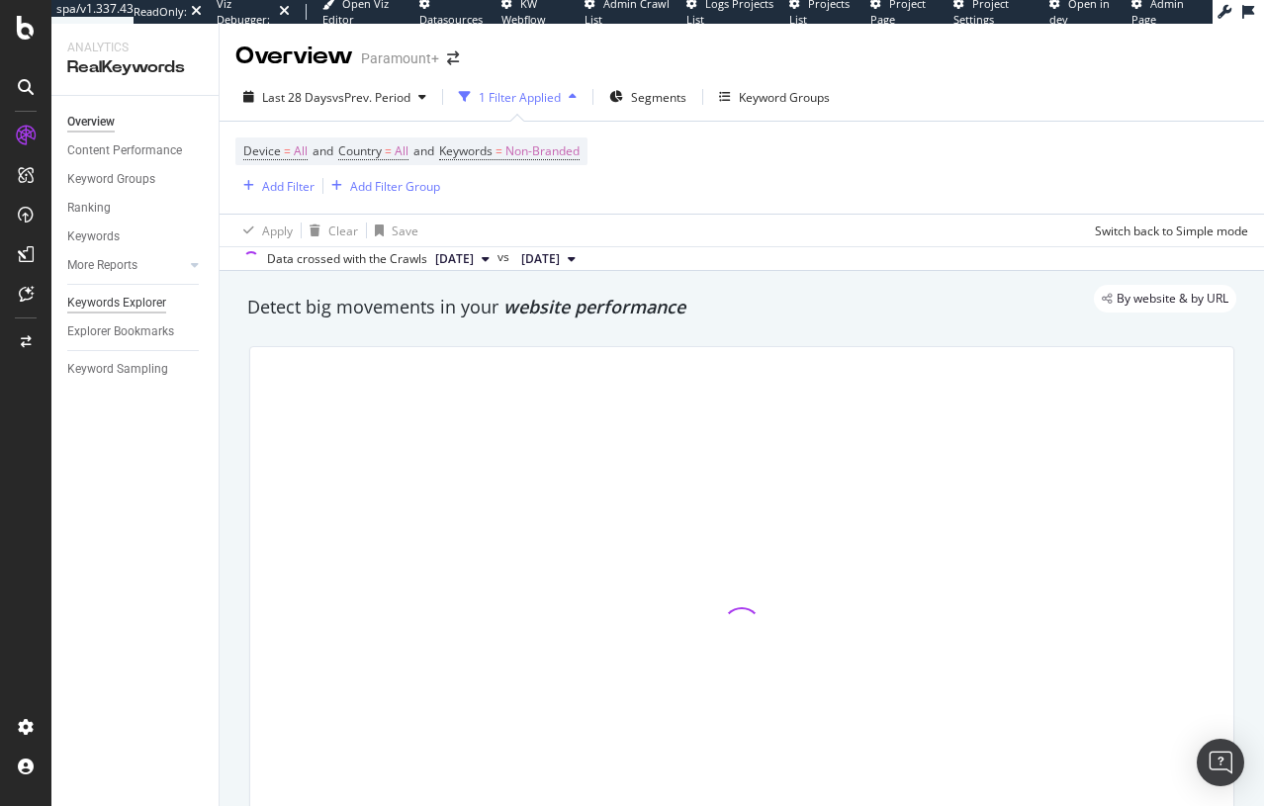
click at [105, 297] on div "Keywords Explorer" at bounding box center [116, 303] width 99 height 21
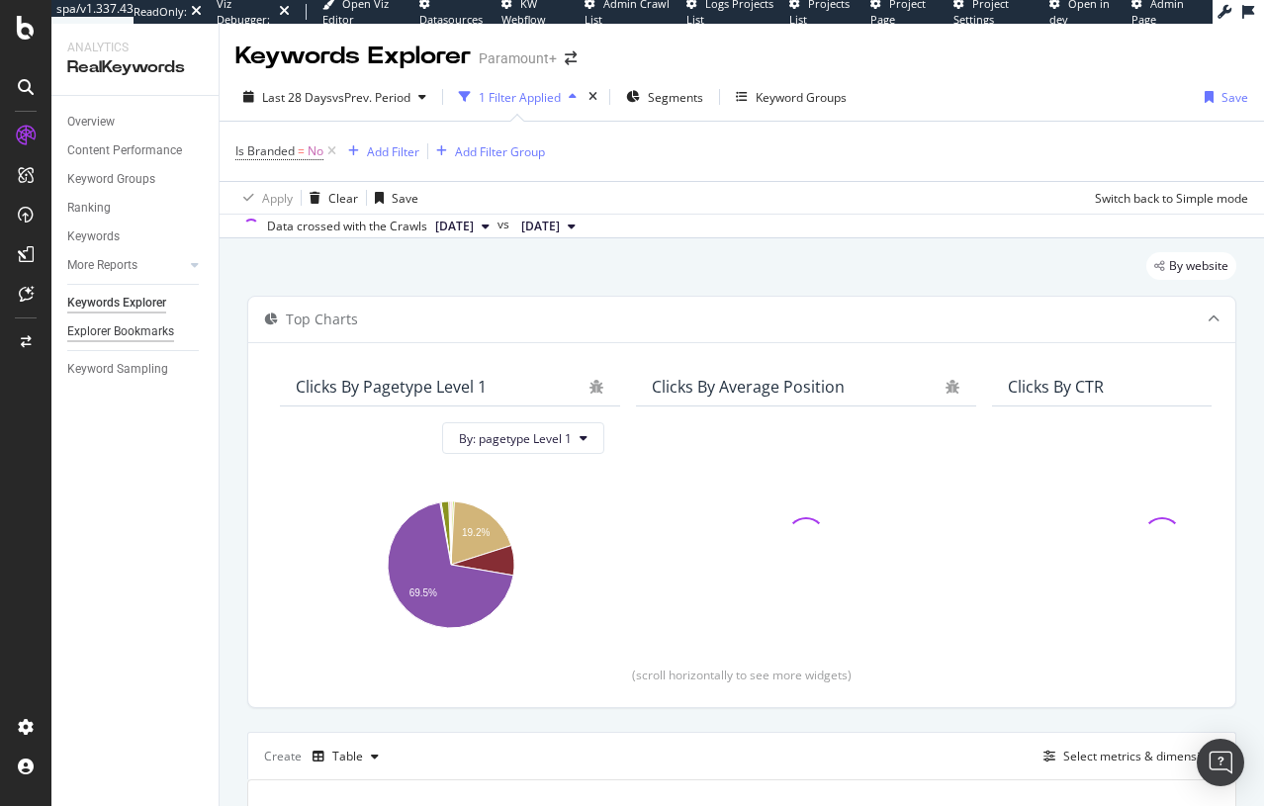
click at [111, 340] on div "Explorer Bookmarks" at bounding box center [120, 332] width 107 height 21
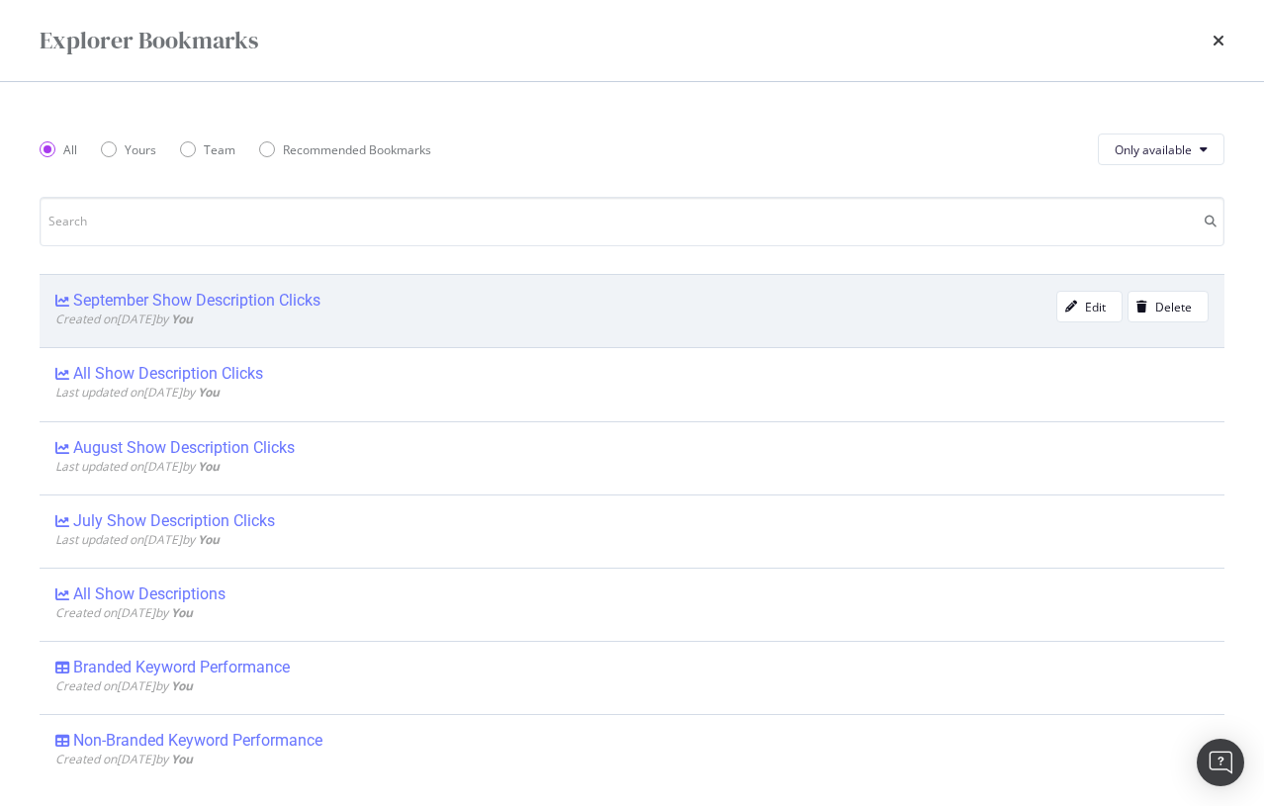
click at [332, 306] on div "September Show Description Clicks" at bounding box center [555, 301] width 1001 height 20
